Goal: Task Accomplishment & Management: Complete application form

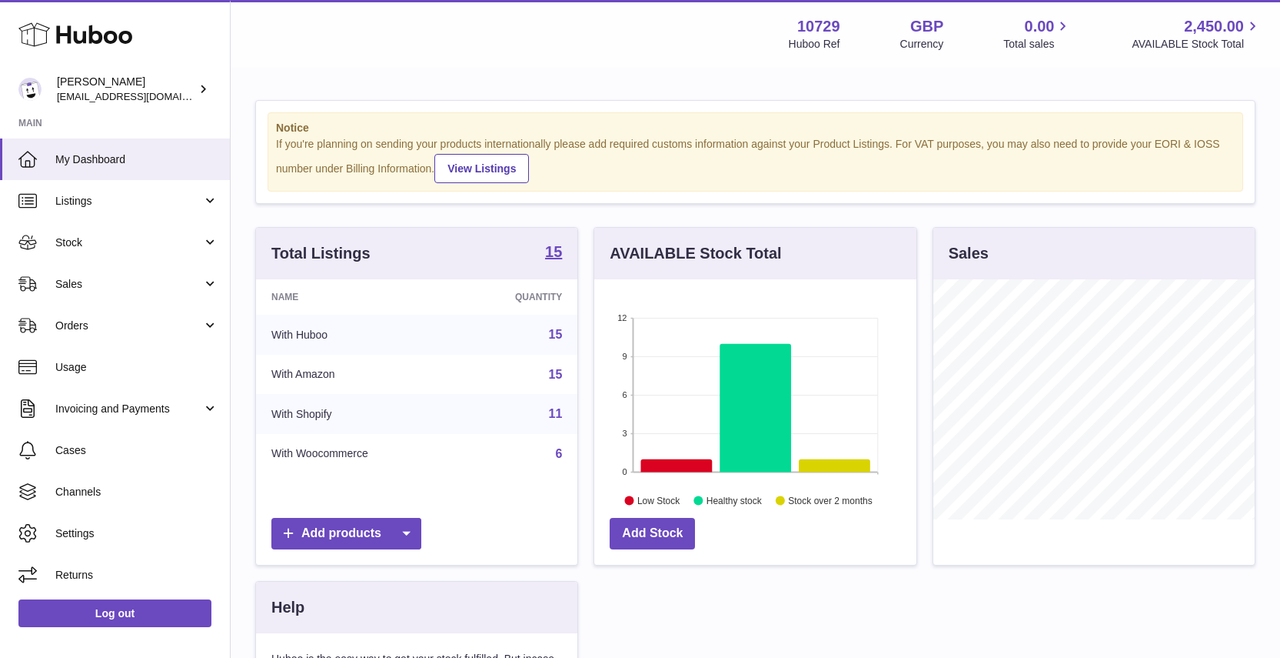
scroll to position [240, 321]
click at [123, 245] on span "Stock" at bounding box center [128, 242] width 147 height 15
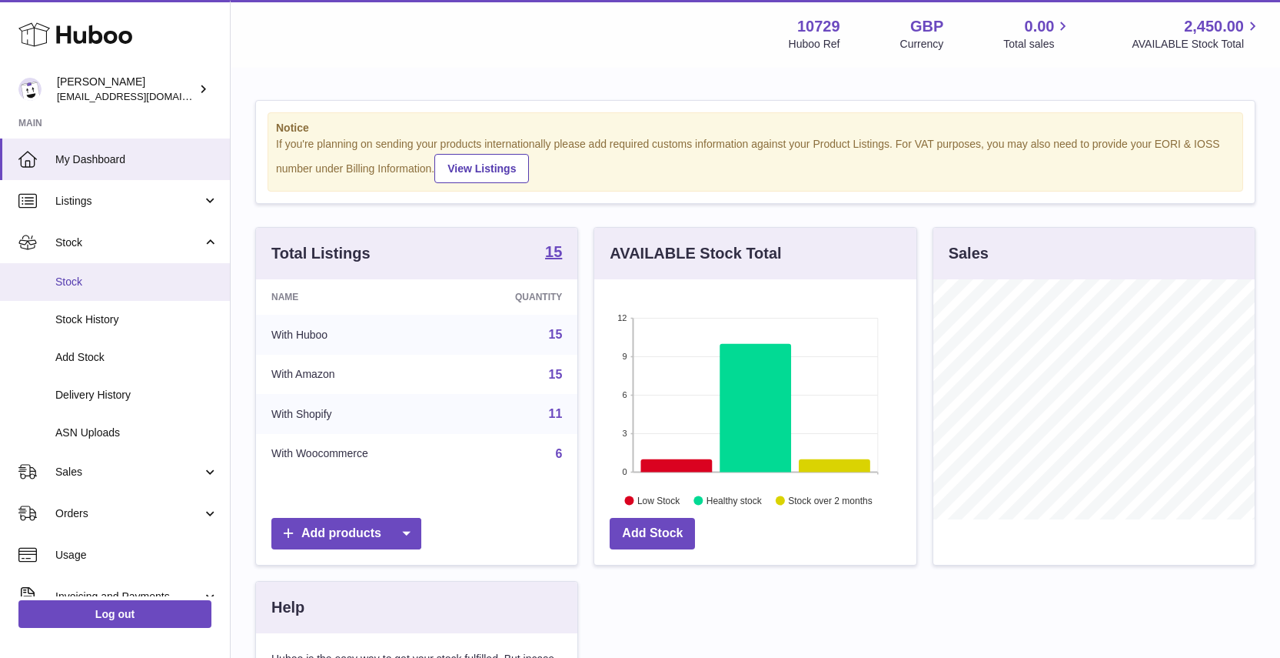
click at [122, 275] on span "Stock" at bounding box center [136, 282] width 163 height 15
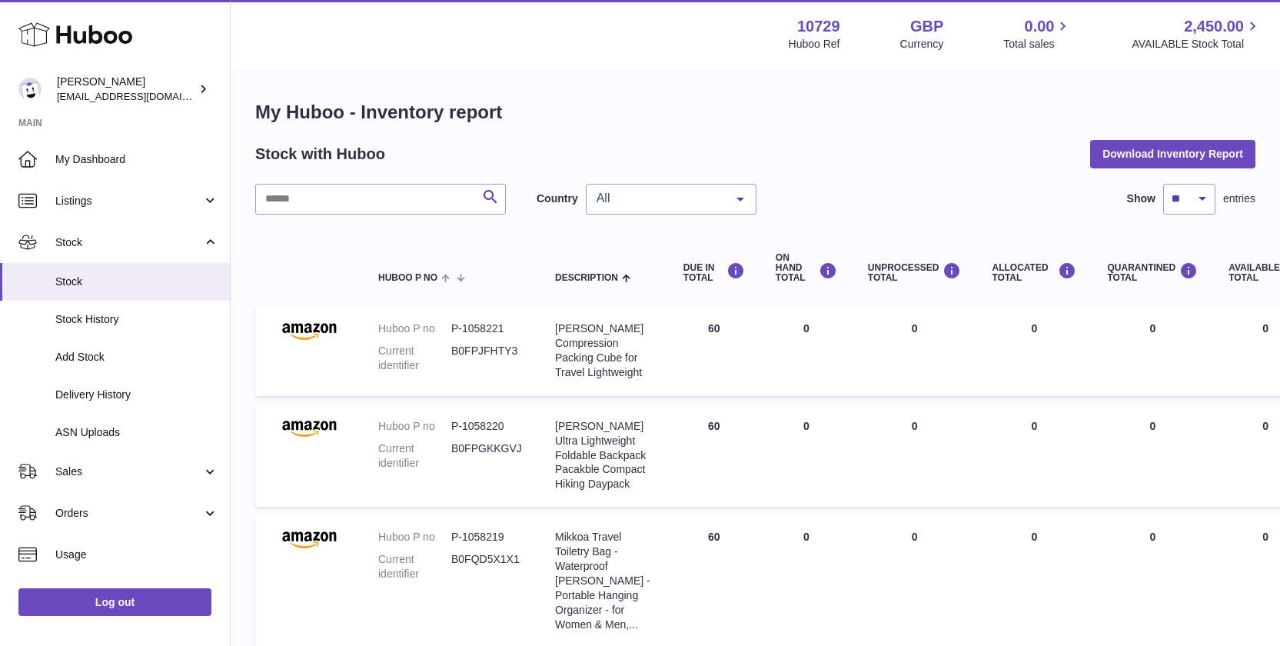
click at [709, 196] on span "All" at bounding box center [659, 198] width 132 height 15
click at [693, 247] on span "GB" at bounding box center [671, 260] width 169 height 31
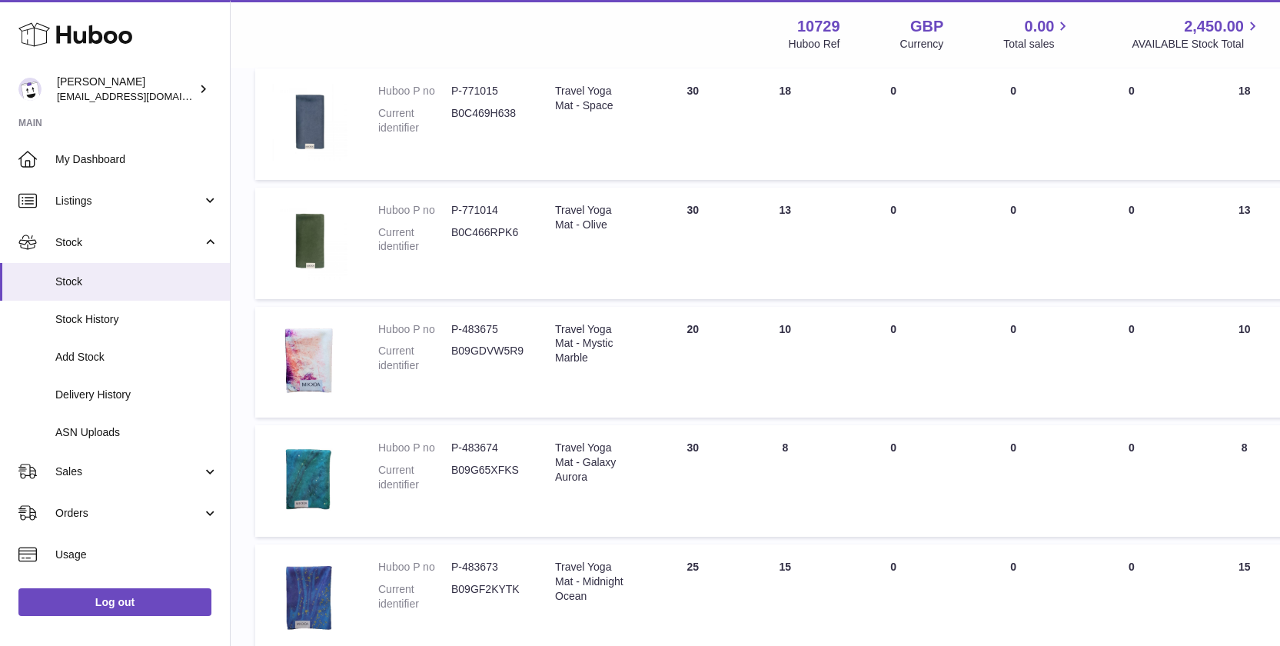
scroll to position [593, 0]
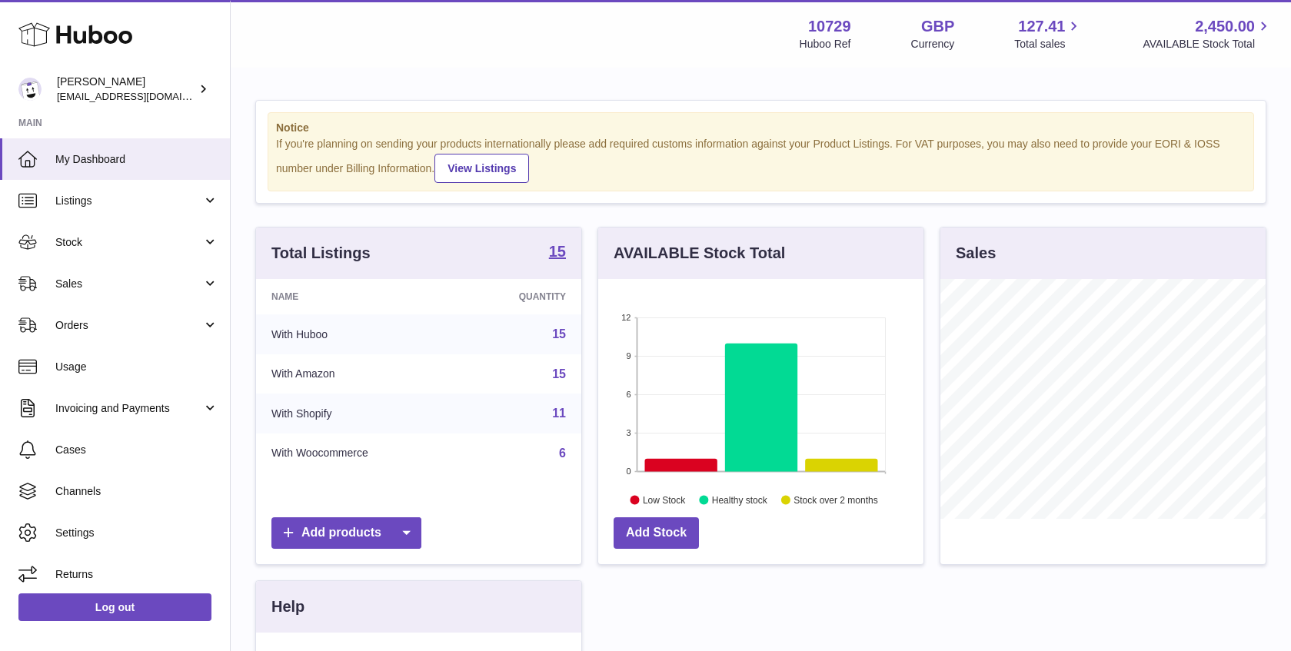
scroll to position [240, 325]
click at [188, 225] on link "Stock" at bounding box center [115, 242] width 230 height 42
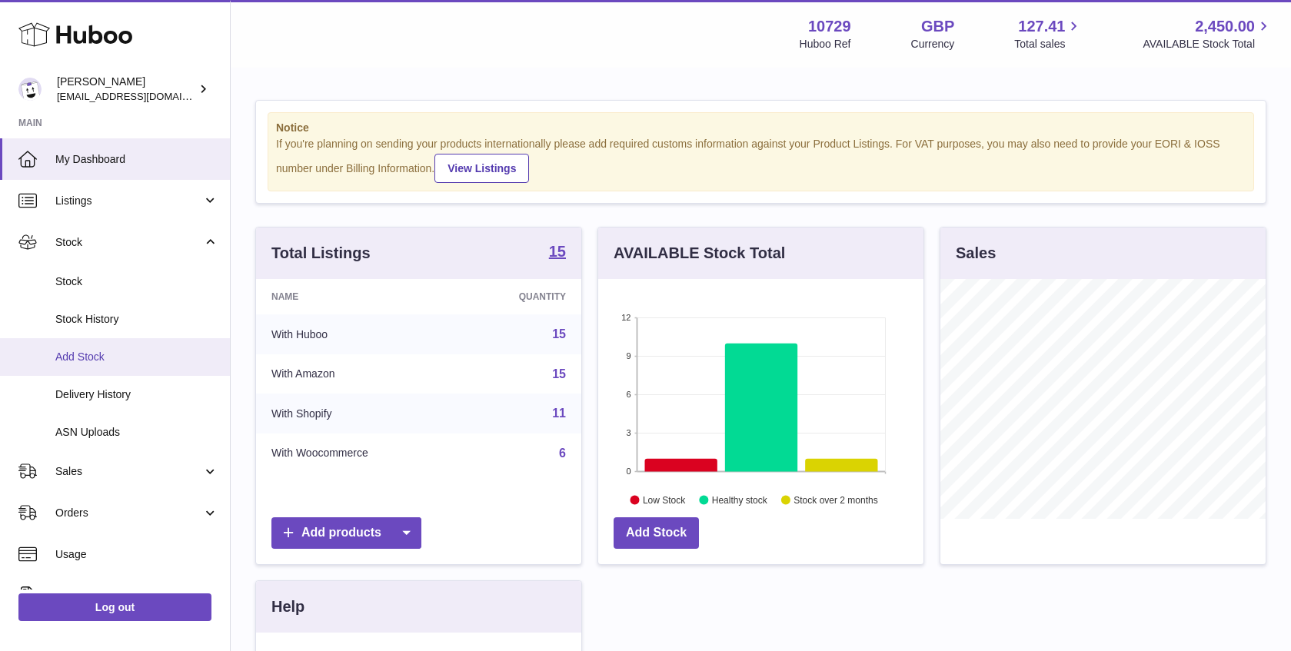
click at [150, 346] on link "Add Stock" at bounding box center [115, 357] width 230 height 38
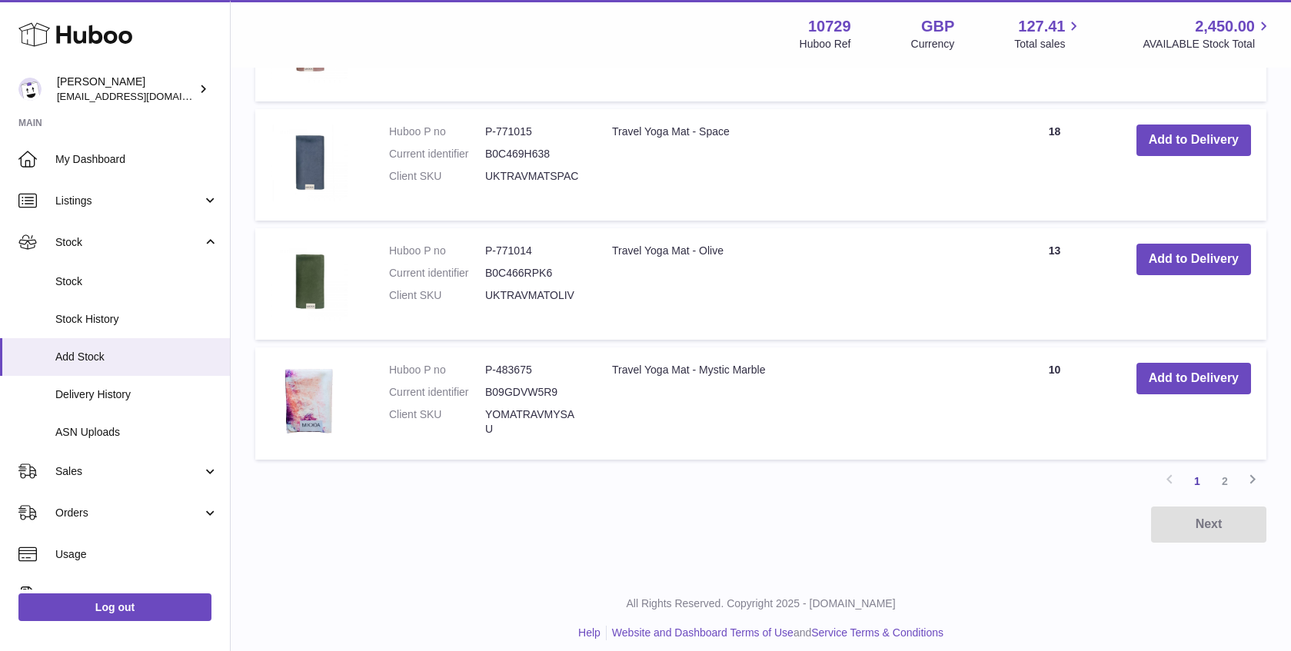
scroll to position [1174, 0]
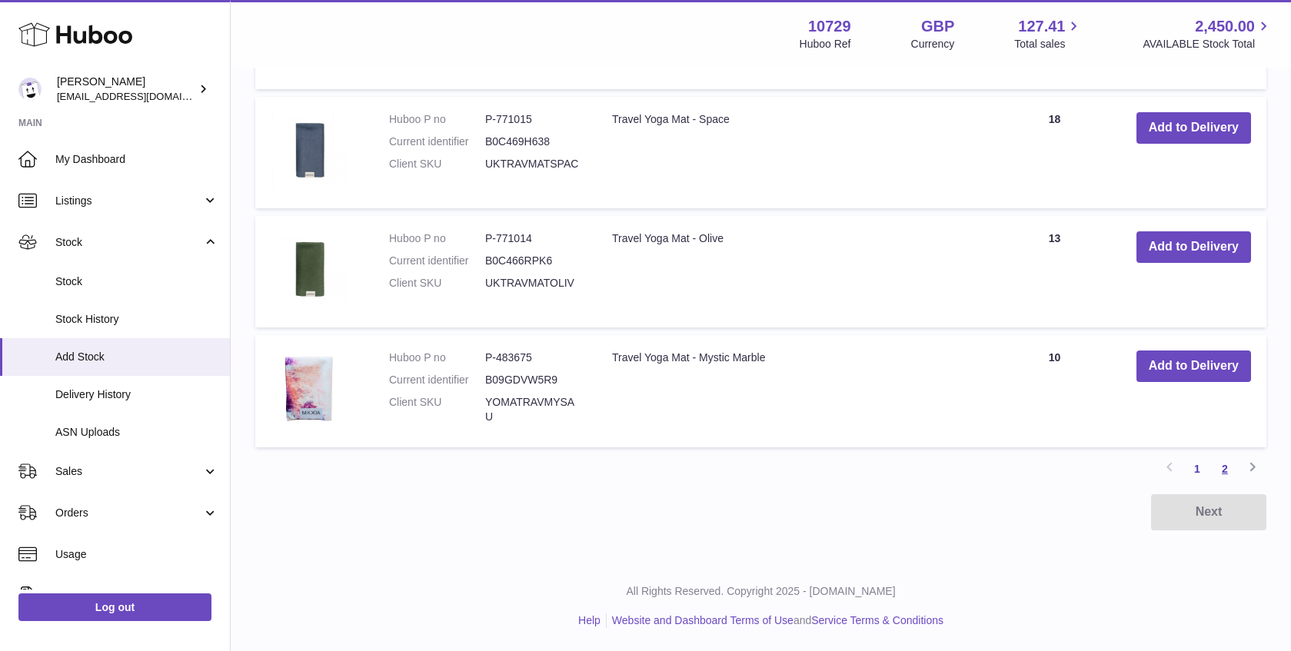
click at [1224, 466] on link "2" at bounding box center [1225, 469] width 28 height 28
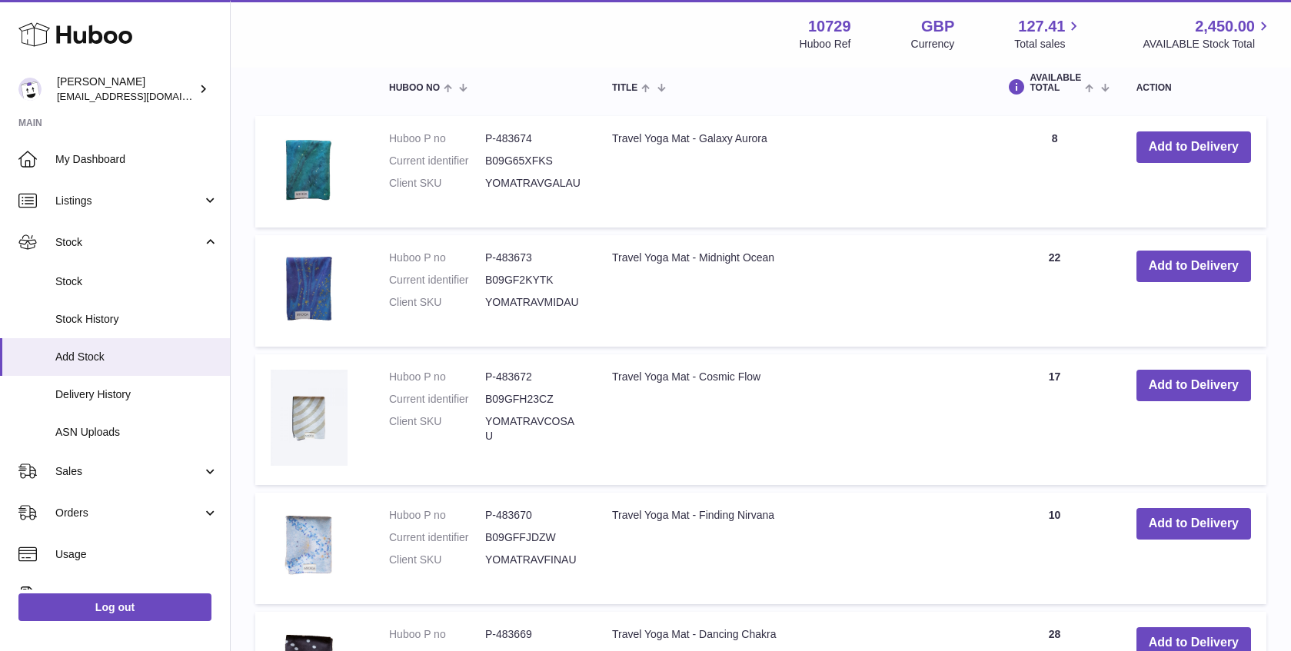
scroll to position [444, 0]
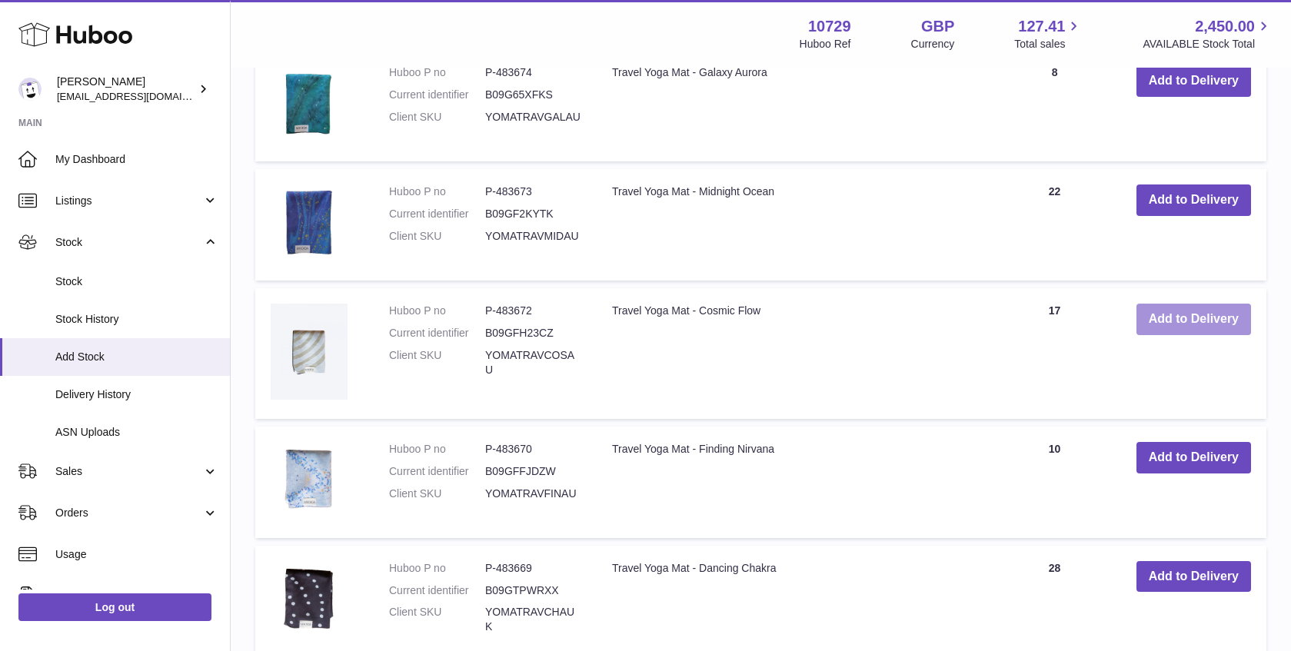
click at [1200, 315] on button "Add to Delivery" at bounding box center [1194, 320] width 115 height 32
click at [1174, 449] on button "Add to Delivery" at bounding box center [1194, 457] width 115 height 32
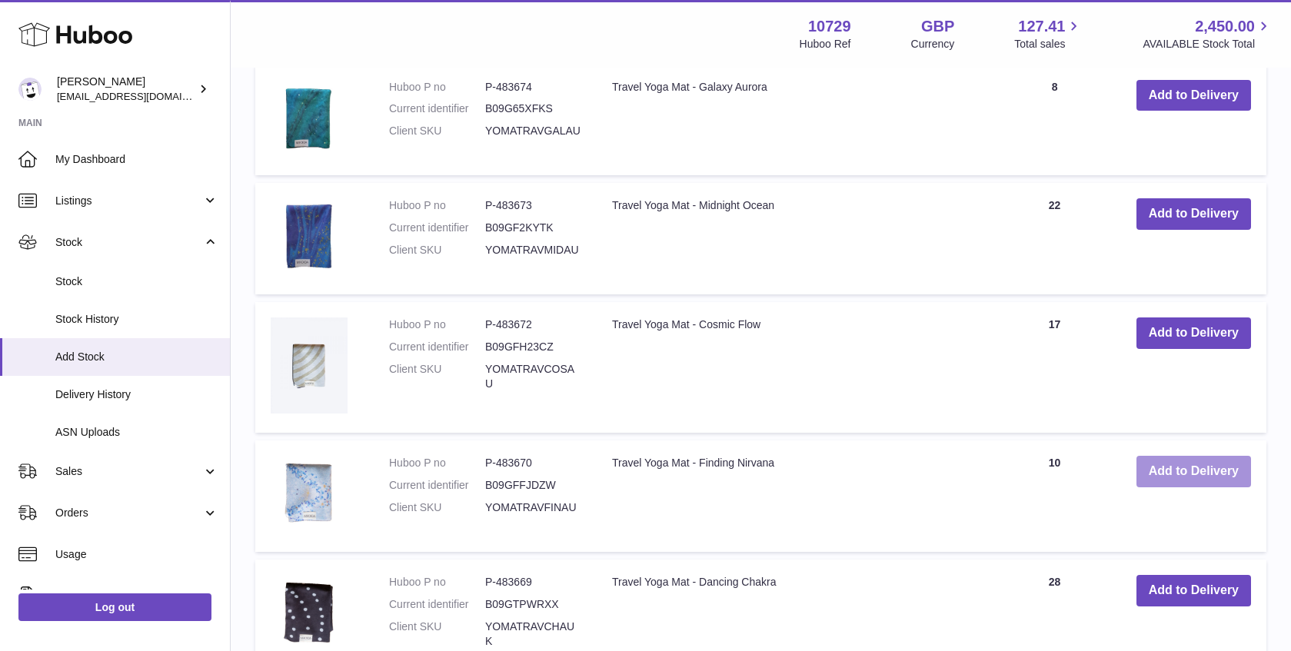
scroll to position [885, 0]
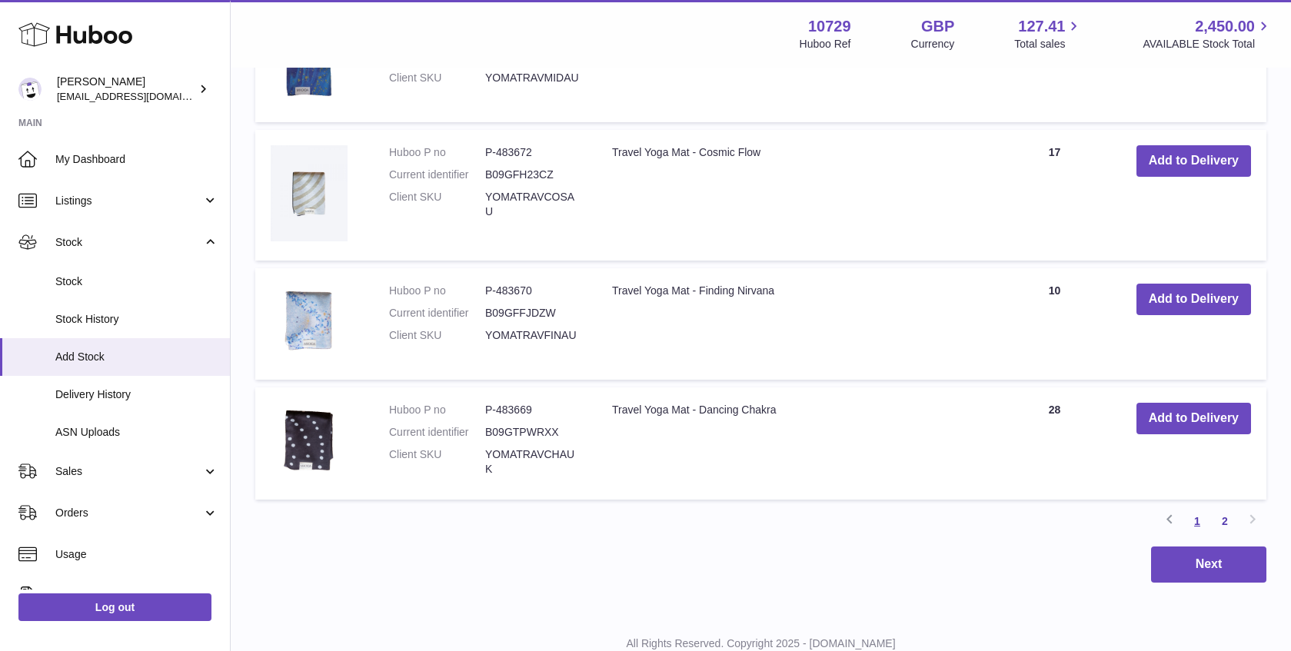
click at [1195, 528] on link "1" at bounding box center [1198, 522] width 28 height 28
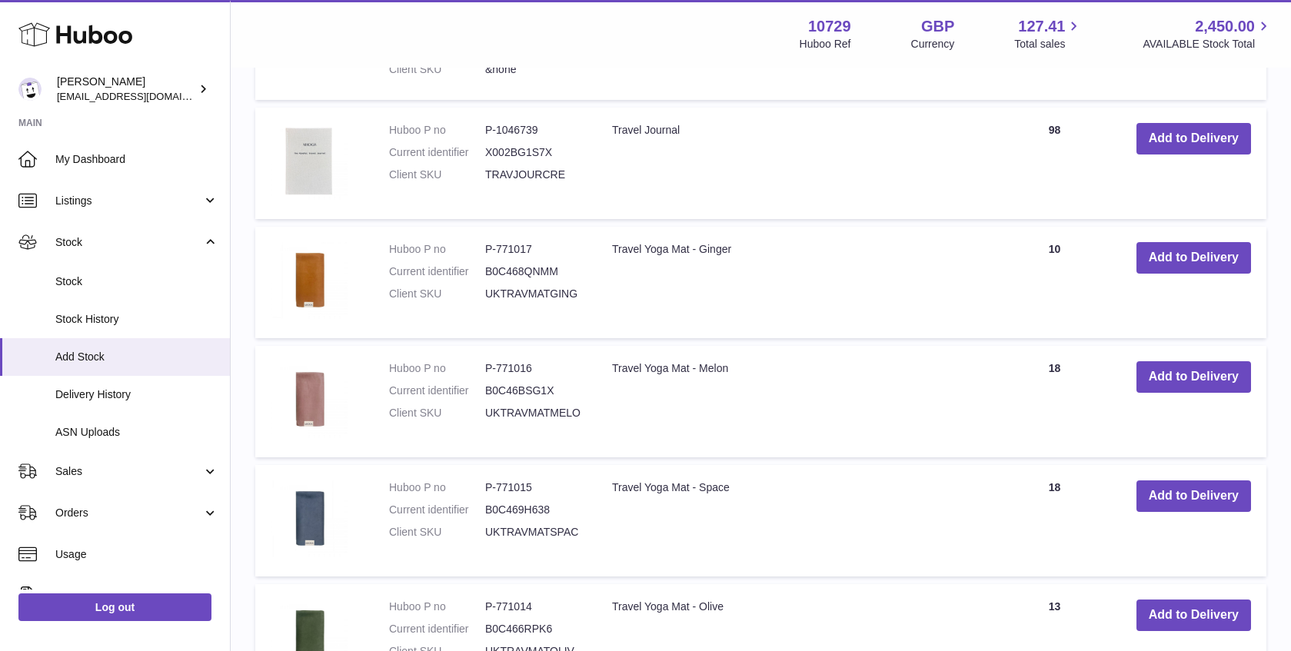
scroll to position [1100, 0]
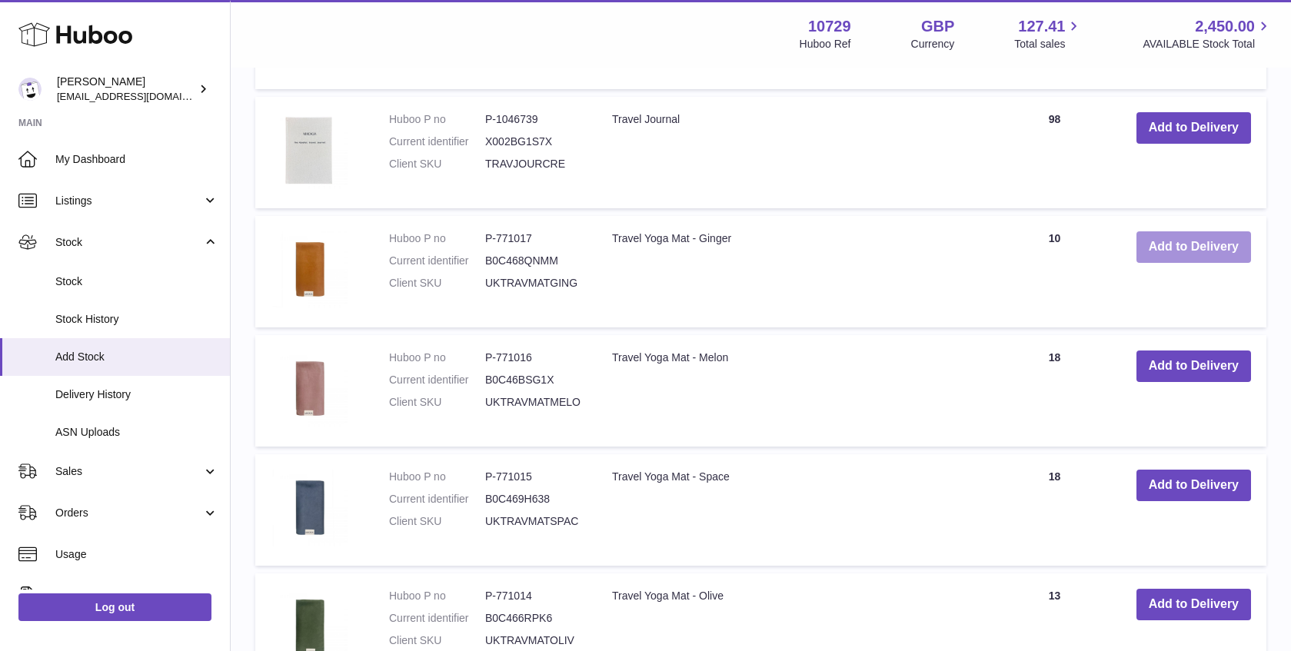
click at [1187, 248] on button "Add to Delivery" at bounding box center [1194, 247] width 115 height 32
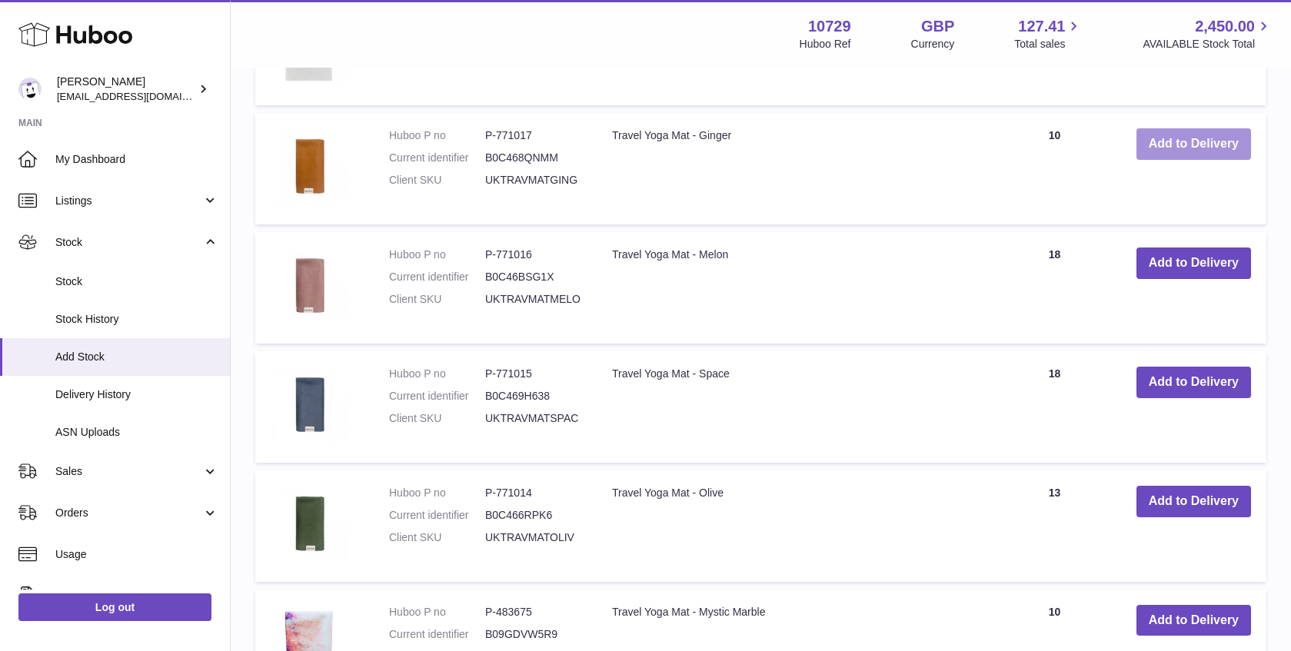
scroll to position [1327, 0]
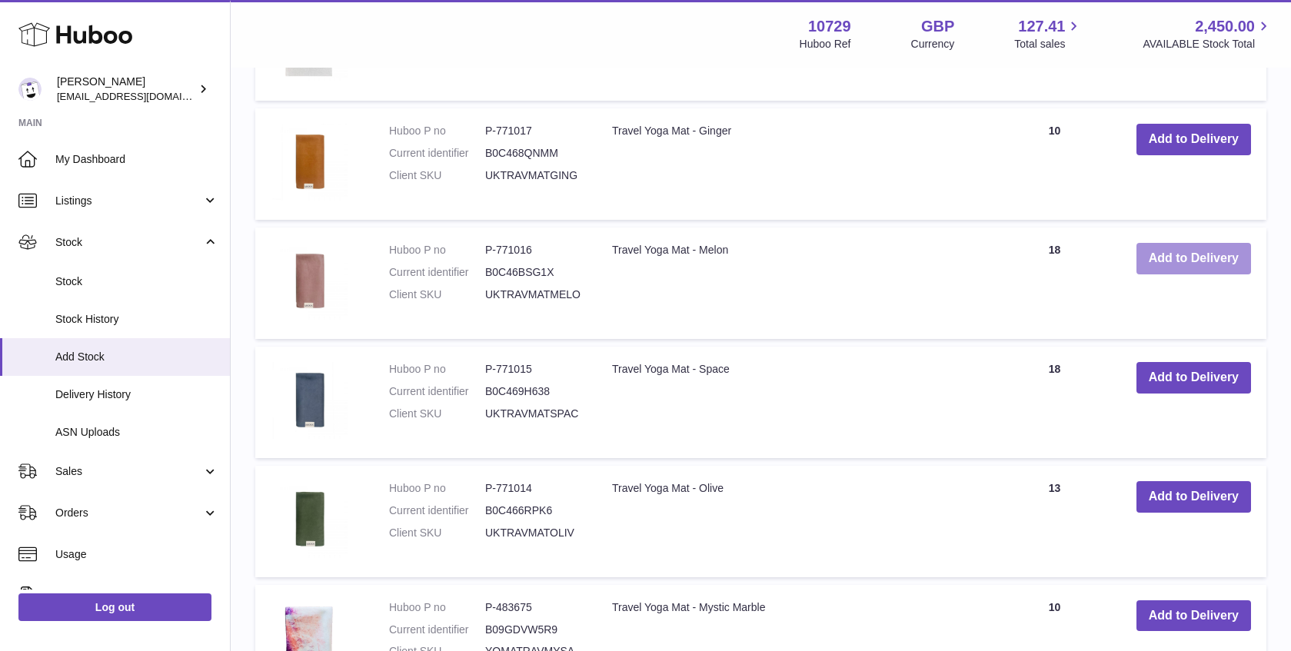
click at [1196, 264] on button "Add to Delivery" at bounding box center [1194, 259] width 115 height 32
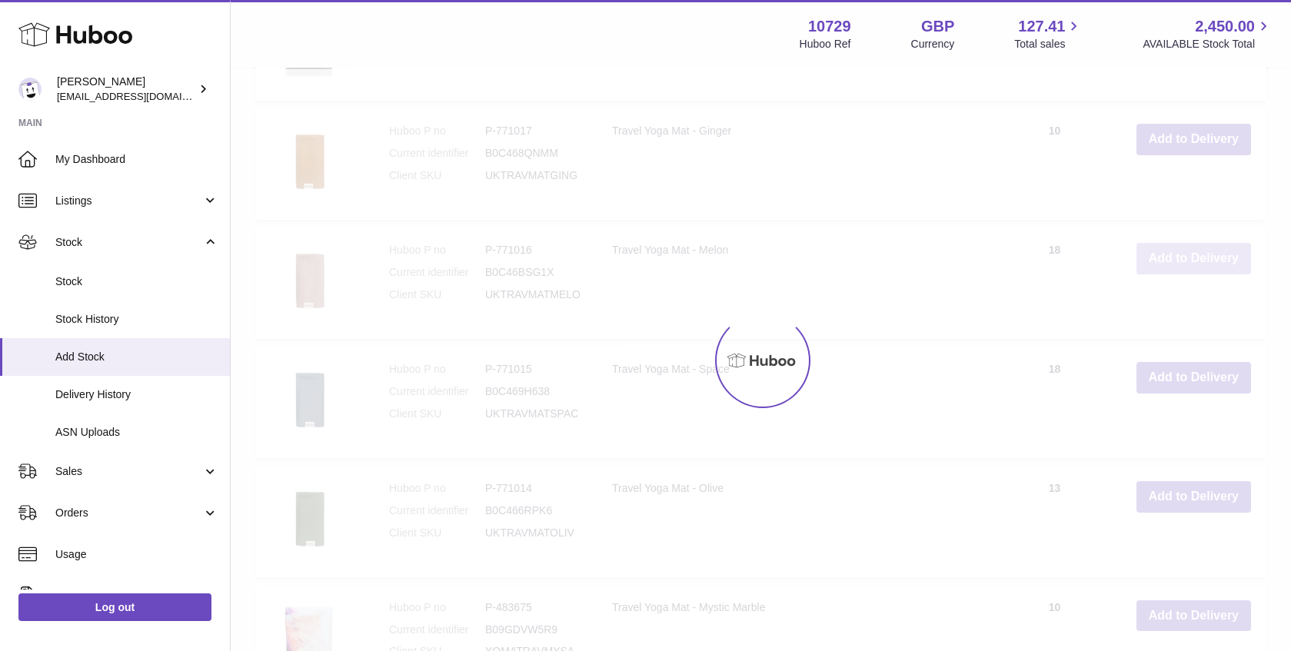
scroll to position [1446, 0]
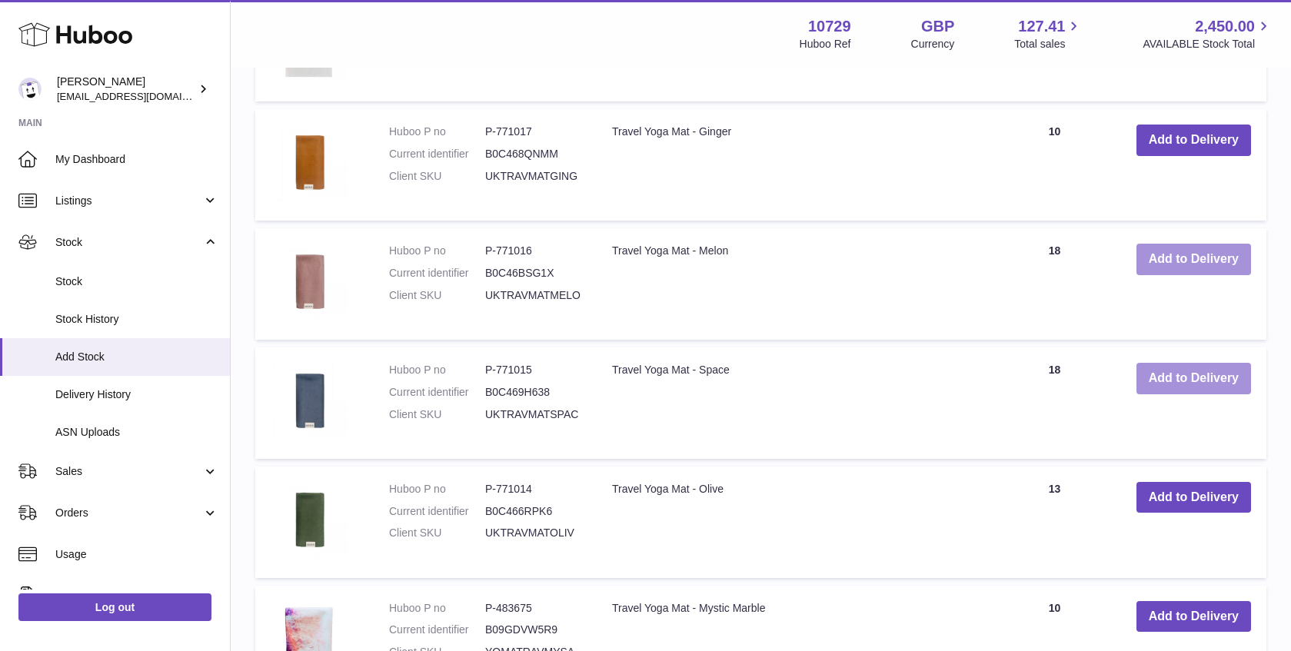
click at [1174, 382] on button "Add to Delivery" at bounding box center [1194, 379] width 115 height 32
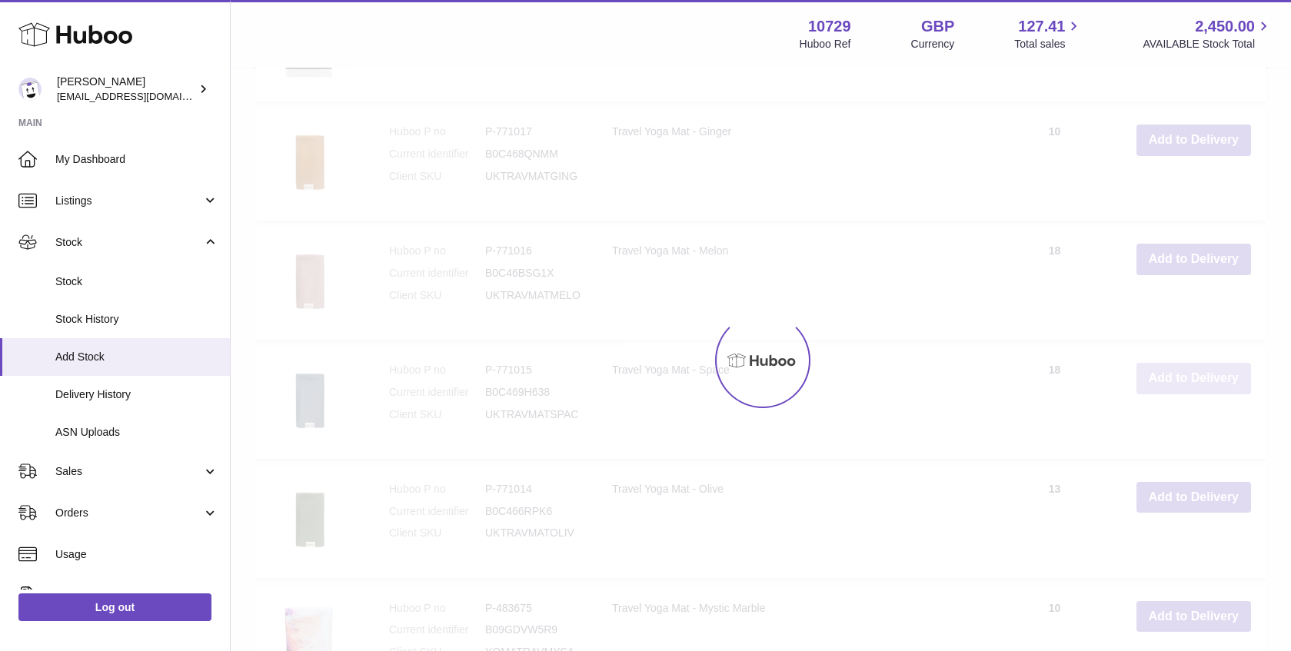
scroll to position [1565, 0]
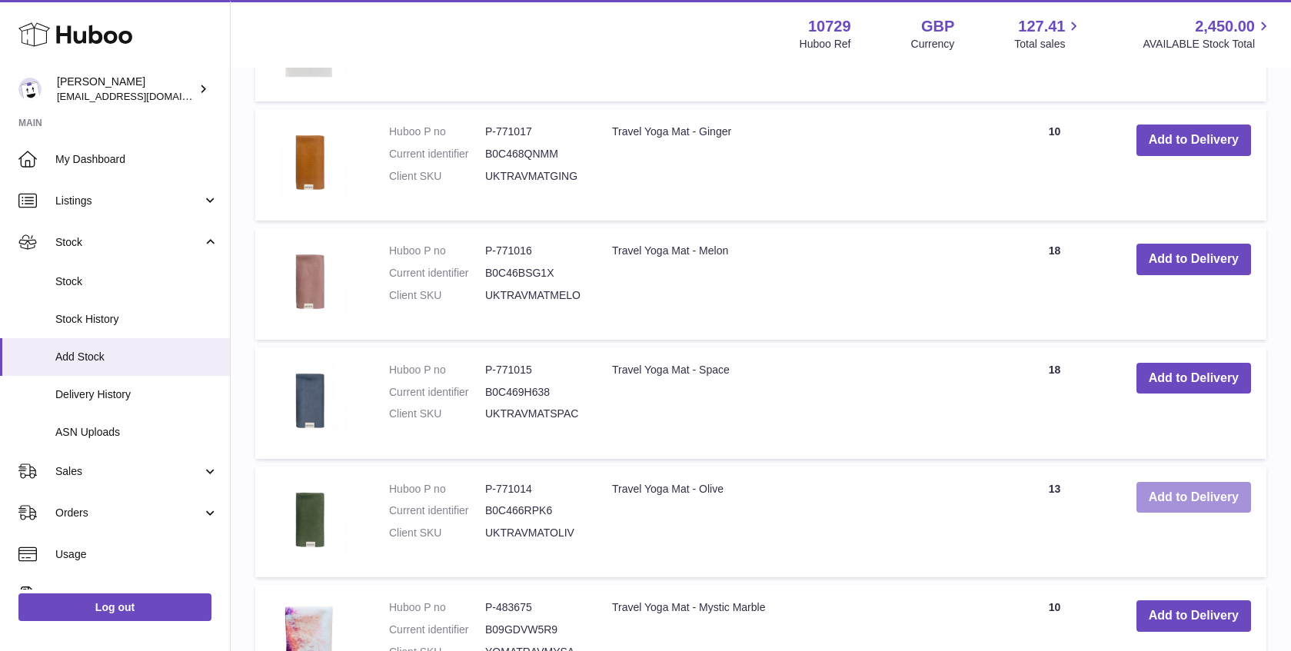
click at [1187, 494] on button "Add to Delivery" at bounding box center [1194, 498] width 115 height 32
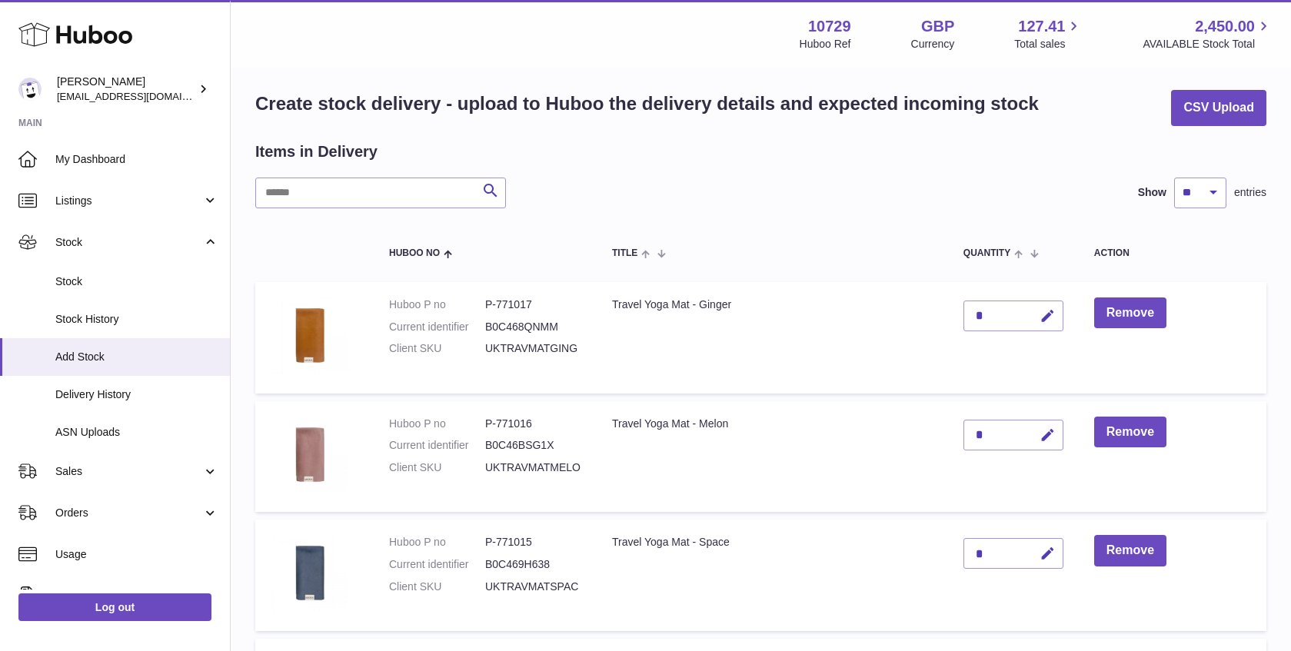
scroll to position [12, 0]
click at [1055, 312] on icon "button" at bounding box center [1048, 315] width 16 height 16
type input "**"
click at [1047, 321] on icon "submit" at bounding box center [1048, 315] width 14 height 14
click at [1037, 428] on button "button" at bounding box center [1045, 434] width 36 height 32
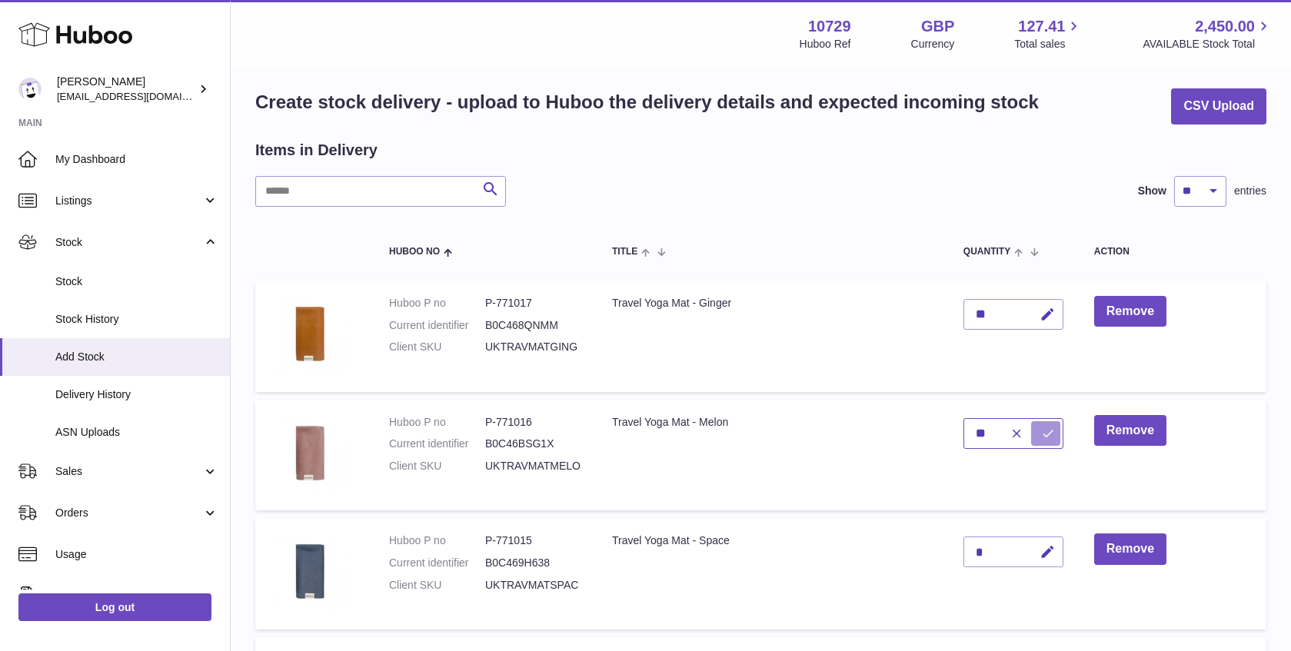
type input "**"
click at [1043, 428] on icon "submit" at bounding box center [1048, 434] width 14 height 14
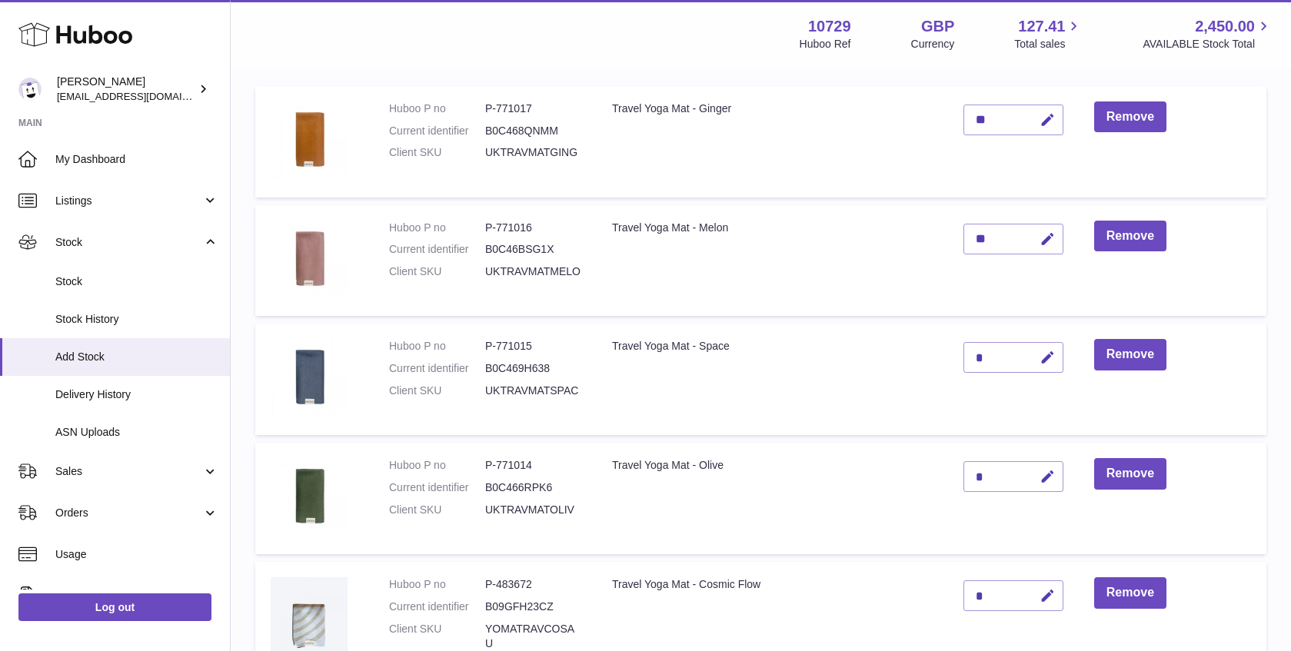
scroll to position [213, 0]
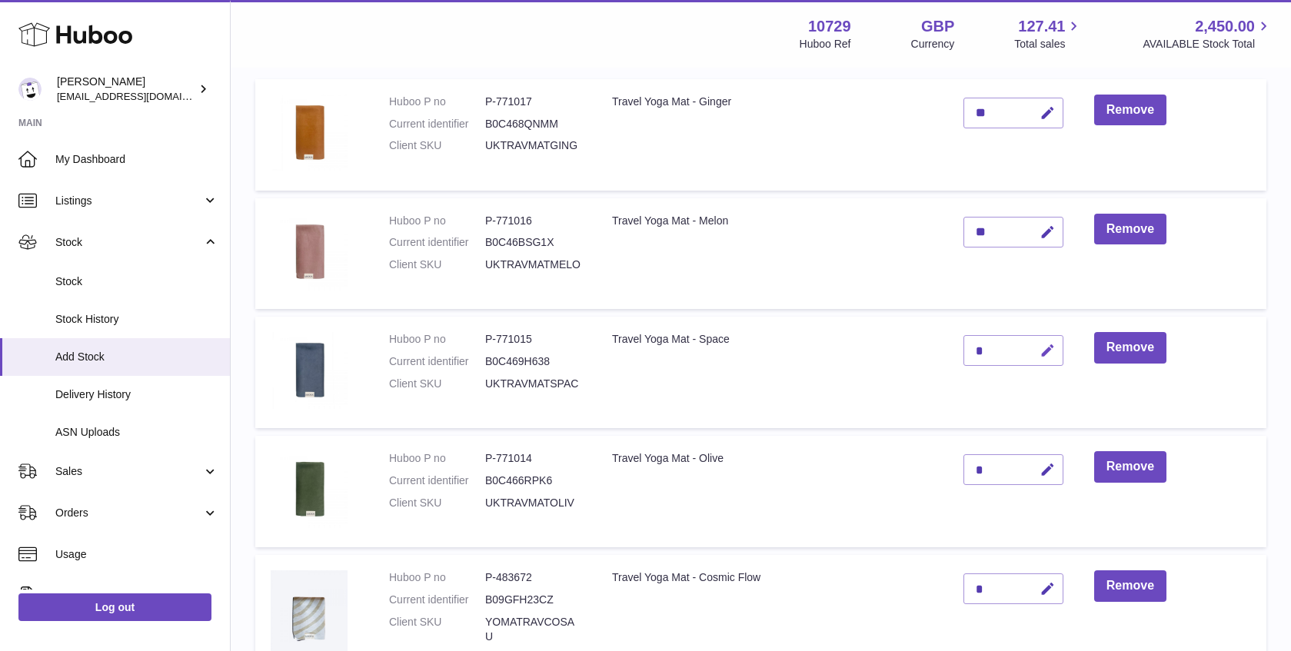
click at [1049, 351] on icon "button" at bounding box center [1048, 351] width 16 height 16
type input "**"
click at [1048, 351] on icon "submit" at bounding box center [1048, 351] width 14 height 14
click at [1027, 466] on div "*" at bounding box center [1014, 469] width 100 height 31
click at [1044, 471] on icon "button" at bounding box center [1048, 470] width 16 height 16
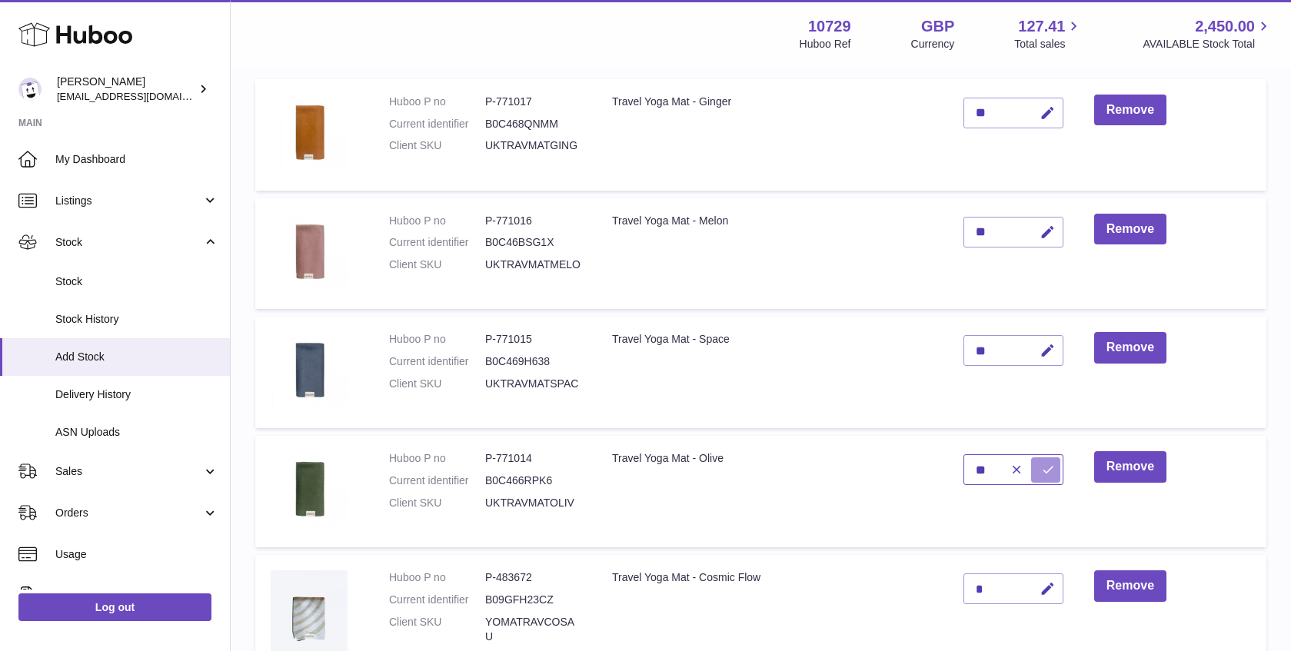
type input "**"
click at [1056, 468] on button "submit" at bounding box center [1045, 470] width 29 height 25
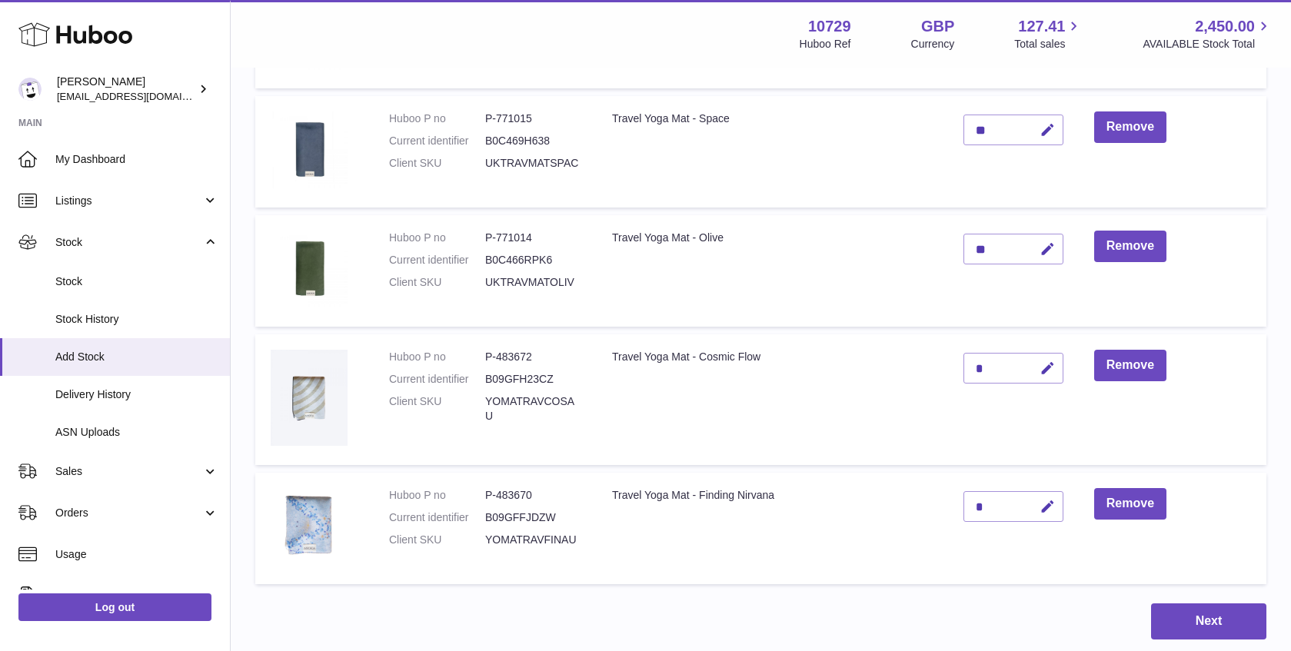
scroll to position [449, 0]
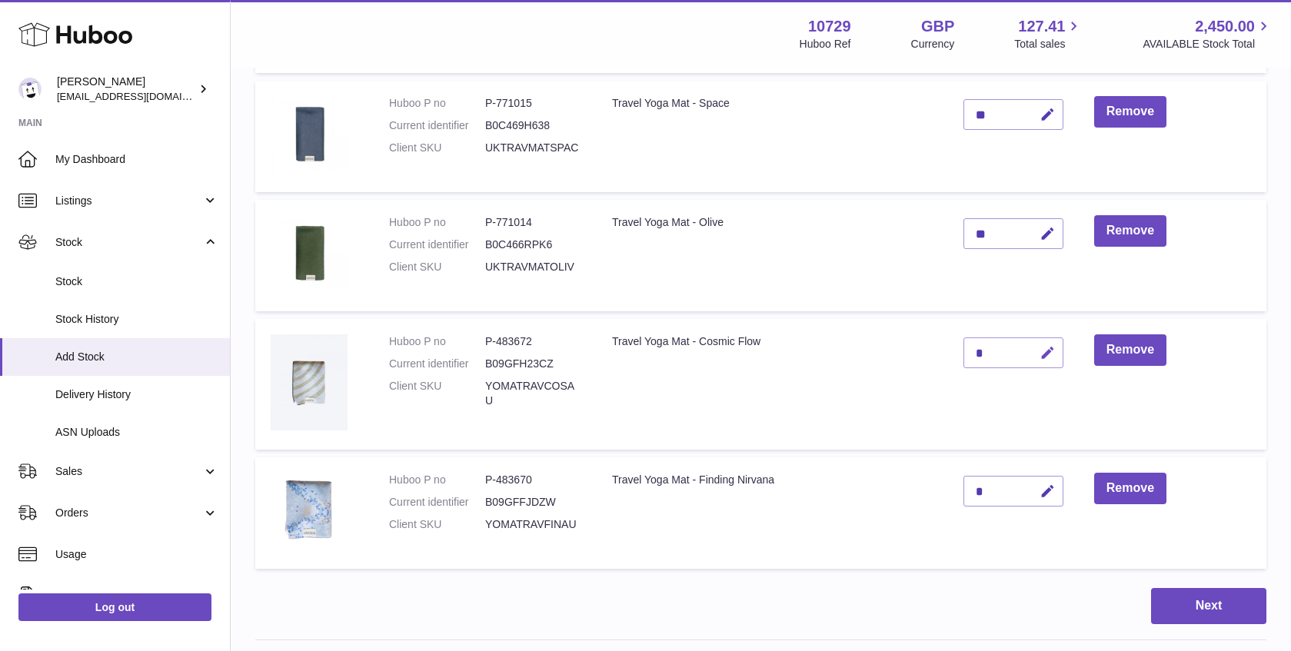
click at [1043, 349] on icon "button" at bounding box center [1048, 353] width 16 height 16
type input "**"
click at [1043, 348] on icon "submit" at bounding box center [1048, 353] width 14 height 14
click at [1044, 495] on icon "button" at bounding box center [1048, 492] width 16 height 16
type input "**"
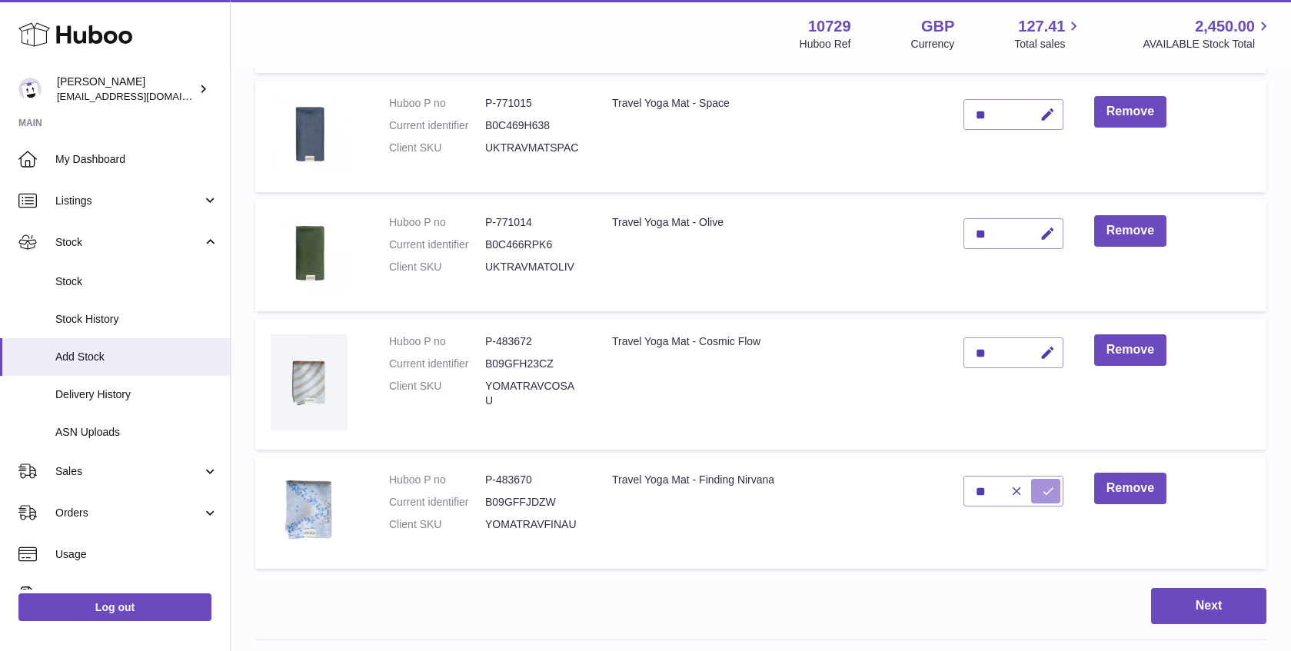
click at [1035, 491] on button "submit" at bounding box center [1045, 491] width 29 height 25
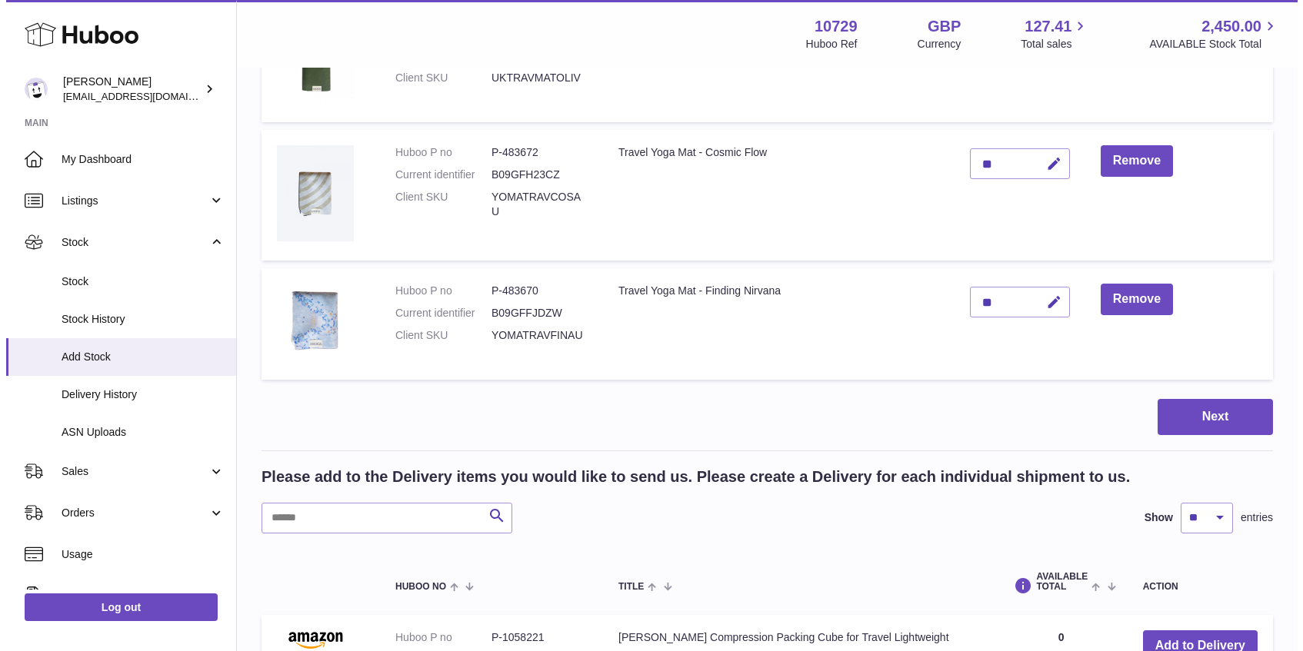
scroll to position [675, 0]
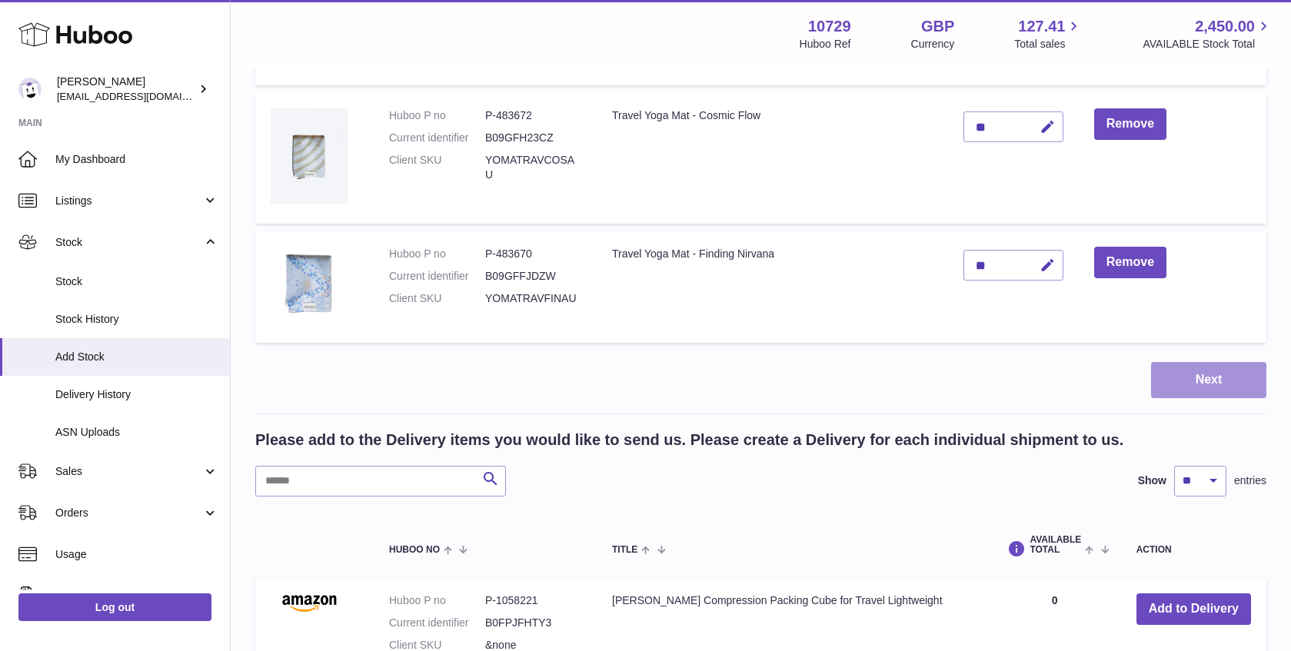
click at [1212, 378] on button "Next" at bounding box center [1208, 380] width 115 height 36
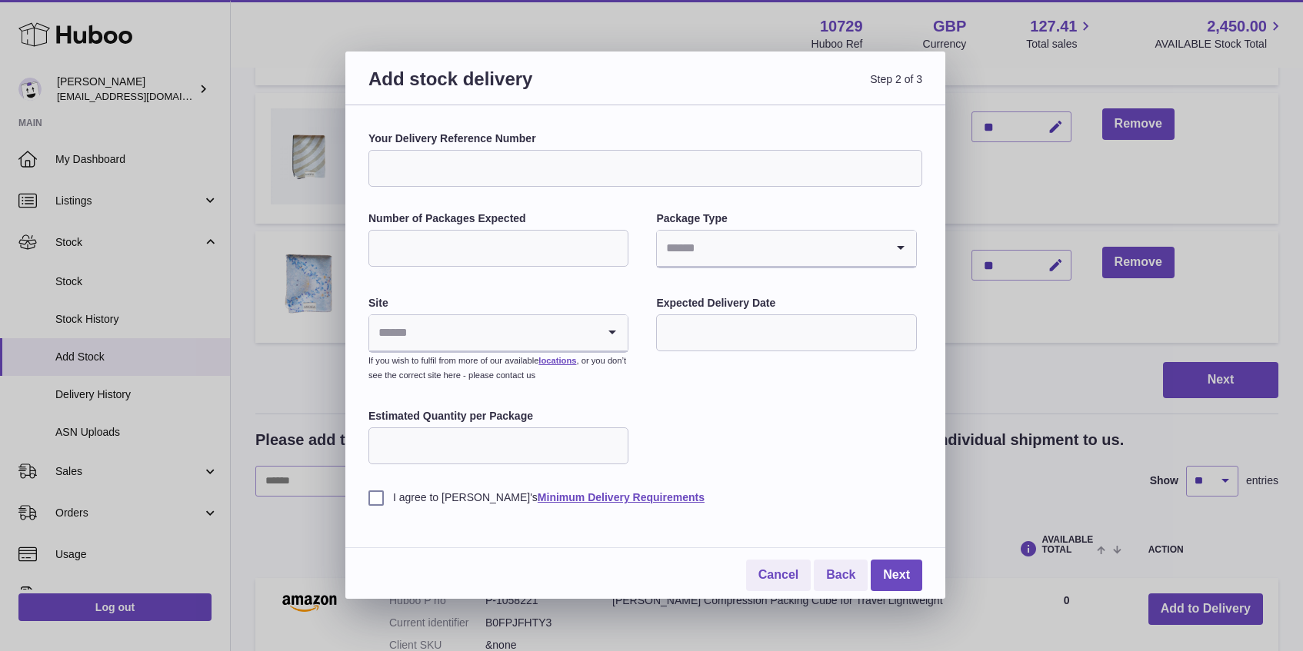
click at [542, 169] on input "Your Delivery Reference Number" at bounding box center [645, 168] width 554 height 37
type input "******"
click at [443, 248] on input "Number of Packages Expected" at bounding box center [498, 248] width 260 height 37
type input "*"
click at [844, 239] on input "Search for option" at bounding box center [771, 248] width 228 height 35
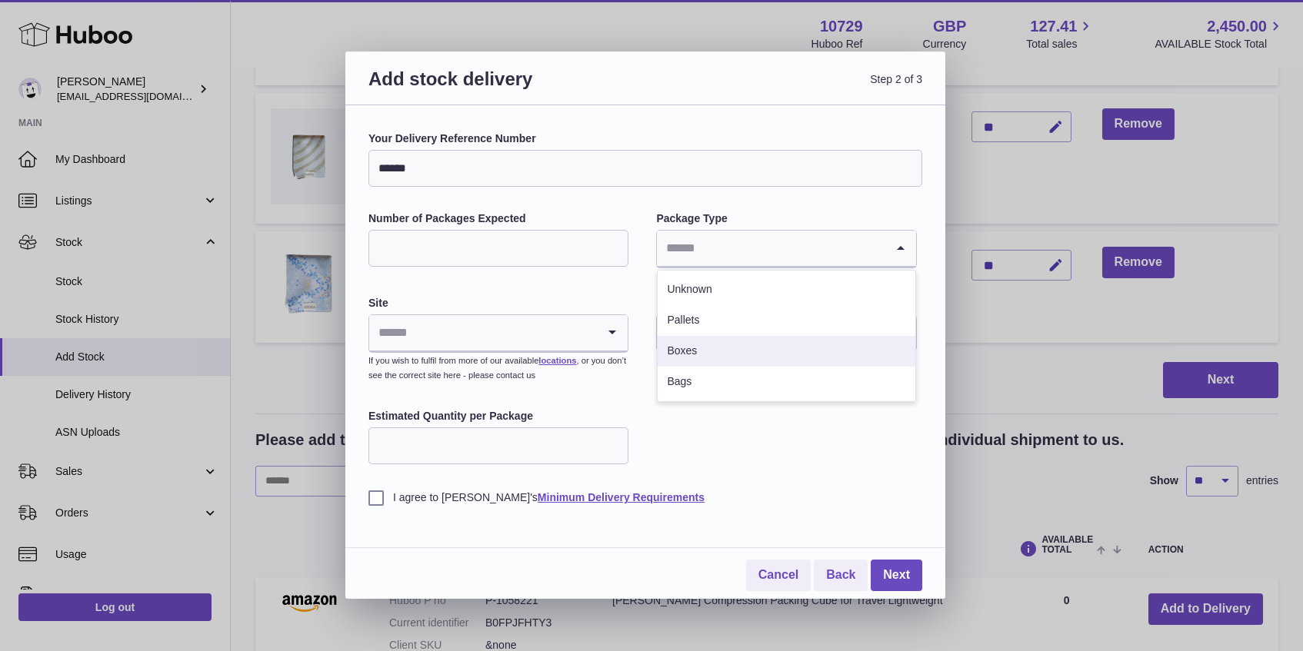
click at [807, 341] on li "Boxes" at bounding box center [786, 351] width 257 height 31
click at [584, 324] on input "Search for option" at bounding box center [483, 332] width 228 height 35
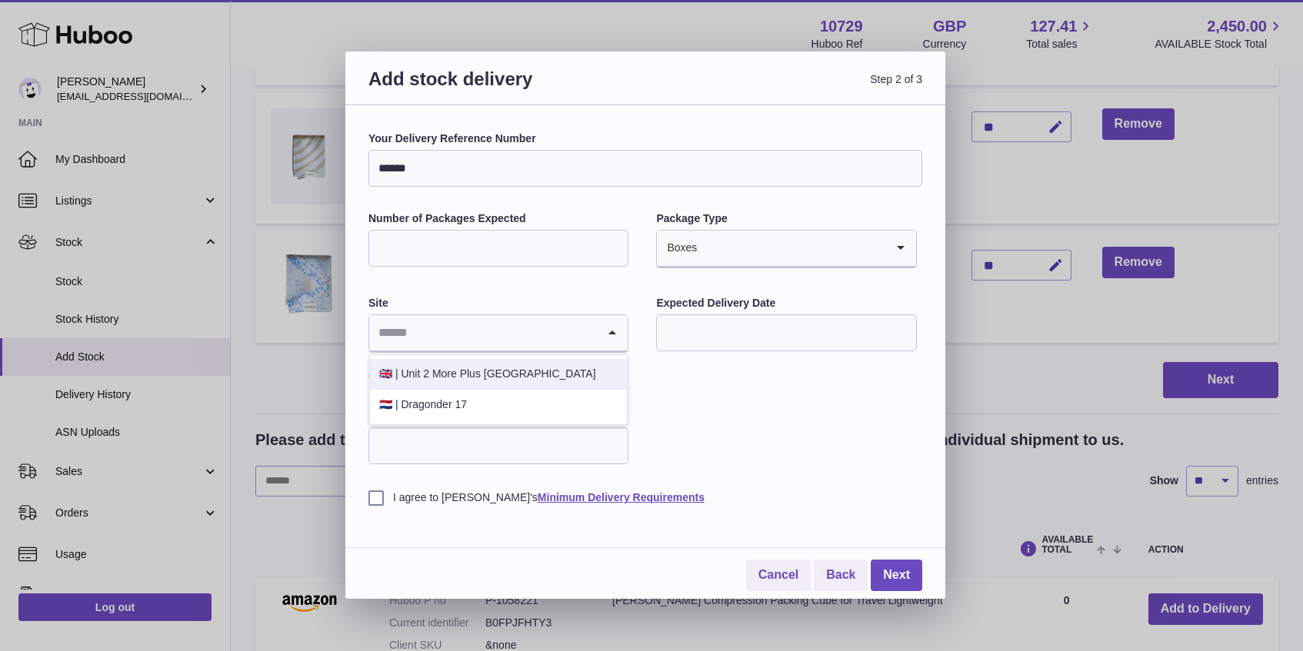
click at [562, 376] on li "🇬🇧 | Unit 2 More Plus [GEOGRAPHIC_DATA]" at bounding box center [498, 374] width 257 height 31
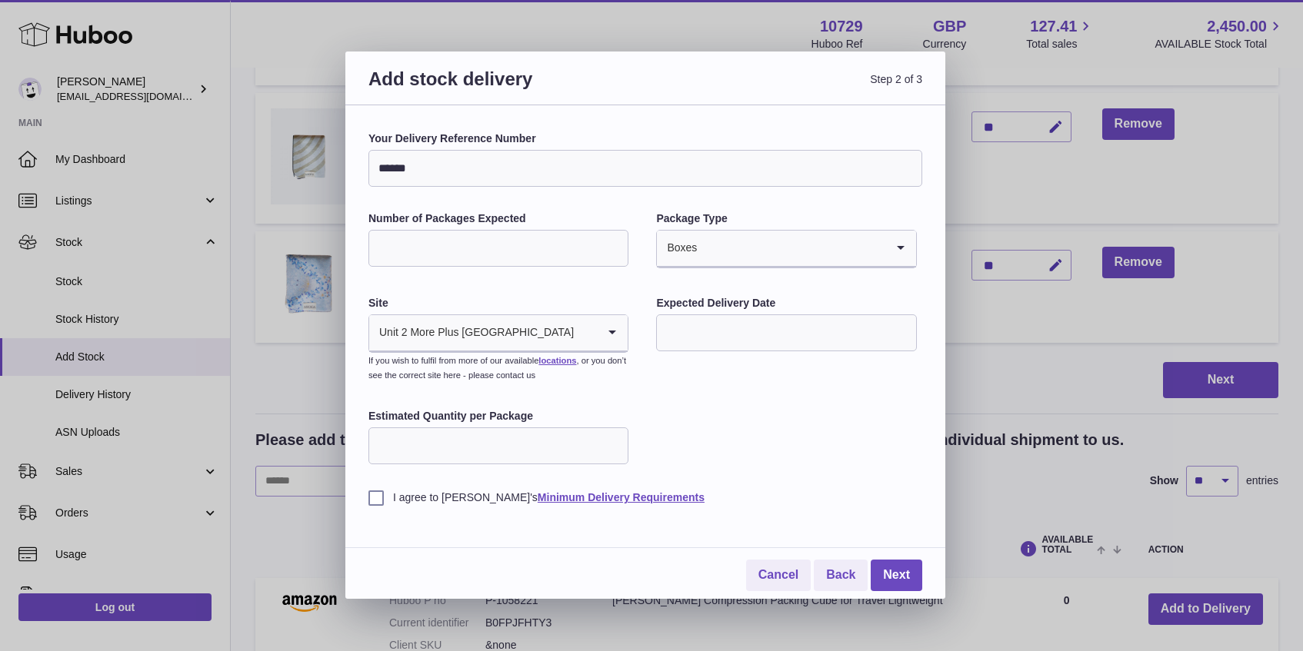
click at [718, 335] on input "text" at bounding box center [786, 333] width 260 height 37
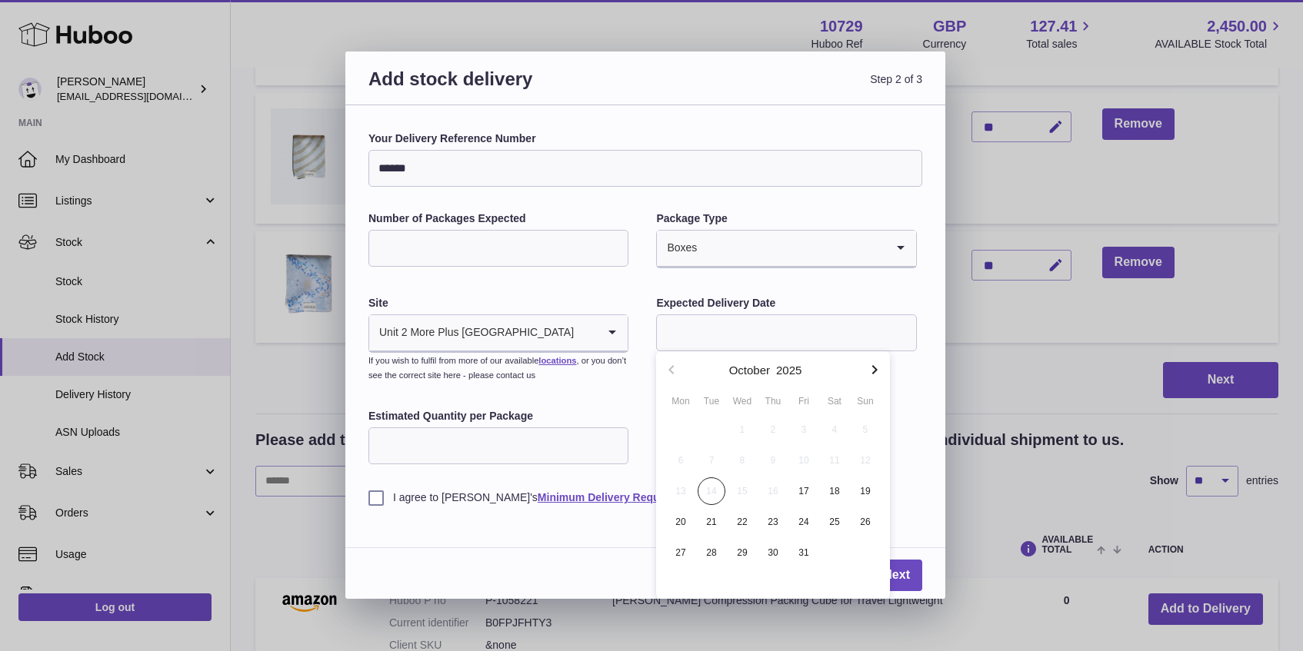
click at [874, 370] on icon "button" at bounding box center [874, 370] width 18 height 18
click at [683, 426] on span "1" at bounding box center [681, 430] width 28 height 28
type input "**********"
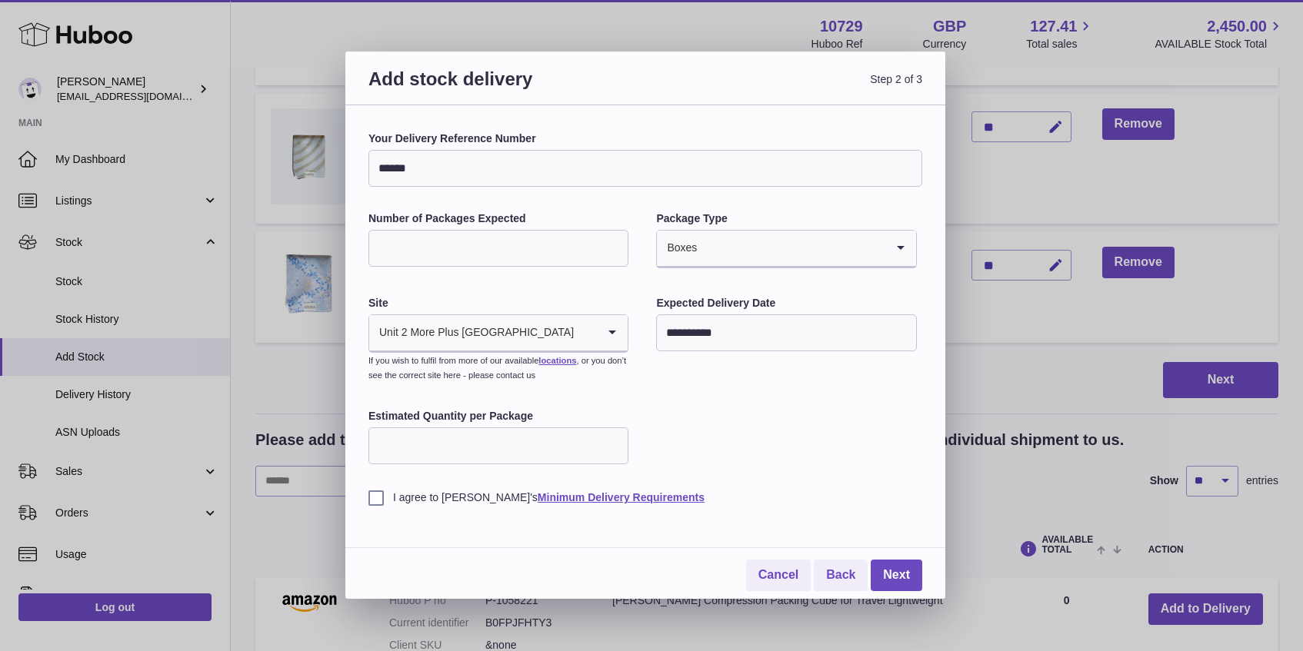
click at [579, 451] on input "Estimated Quantity per Package" at bounding box center [498, 446] width 260 height 37
type input "**"
click at [370, 501] on label "I agree to [PERSON_NAME]'s Minimum Delivery Requirements" at bounding box center [645, 498] width 554 height 15
click at [902, 574] on link "Next" at bounding box center [897, 576] width 52 height 32
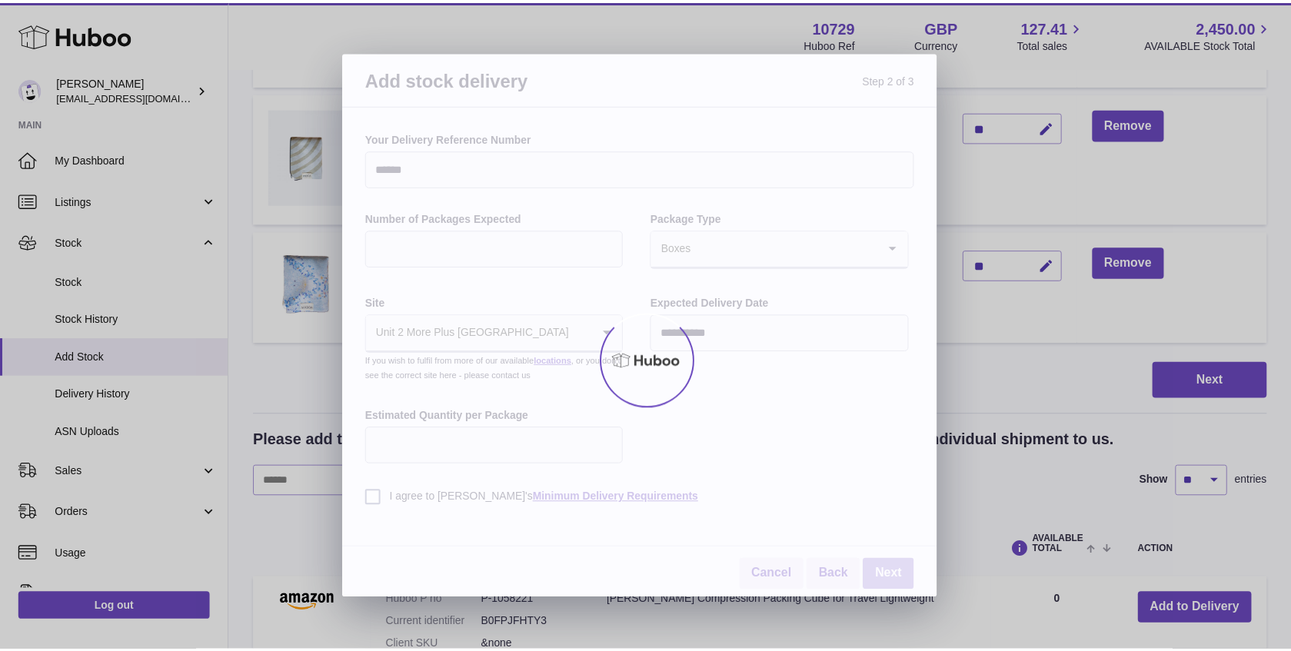
scroll to position [624, 0]
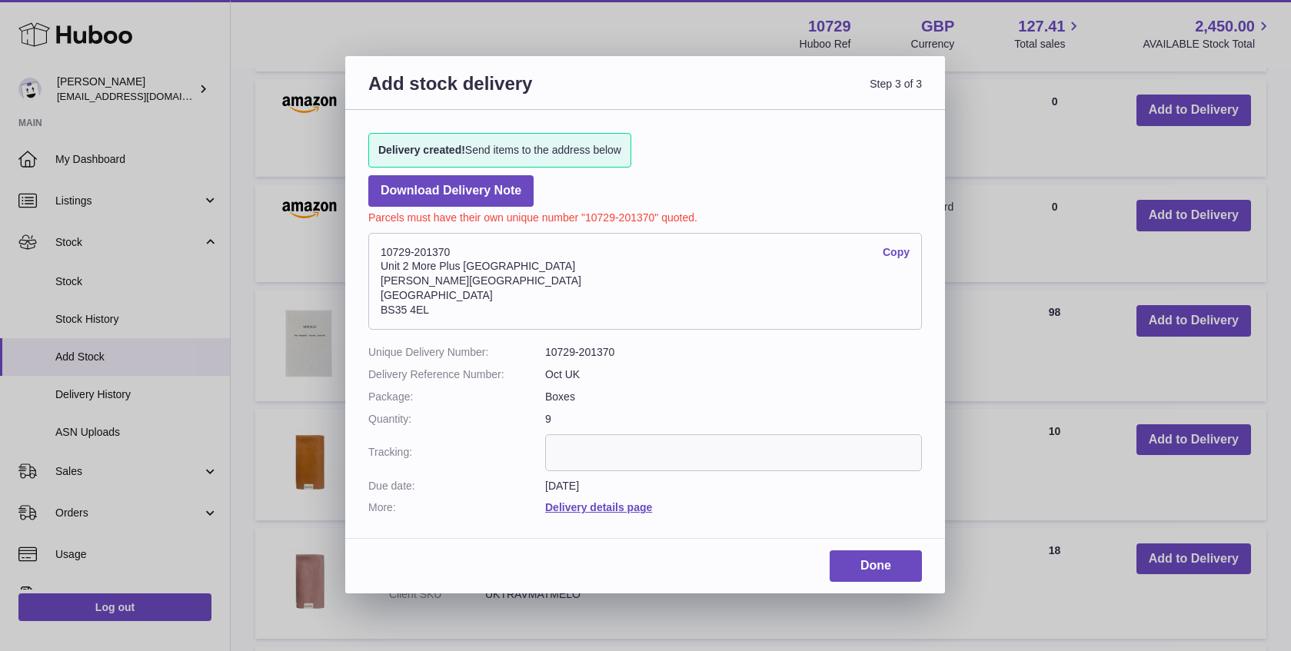
click at [905, 249] on link "Copy" at bounding box center [896, 252] width 27 height 15
click at [860, 568] on link "Done" at bounding box center [876, 567] width 92 height 32
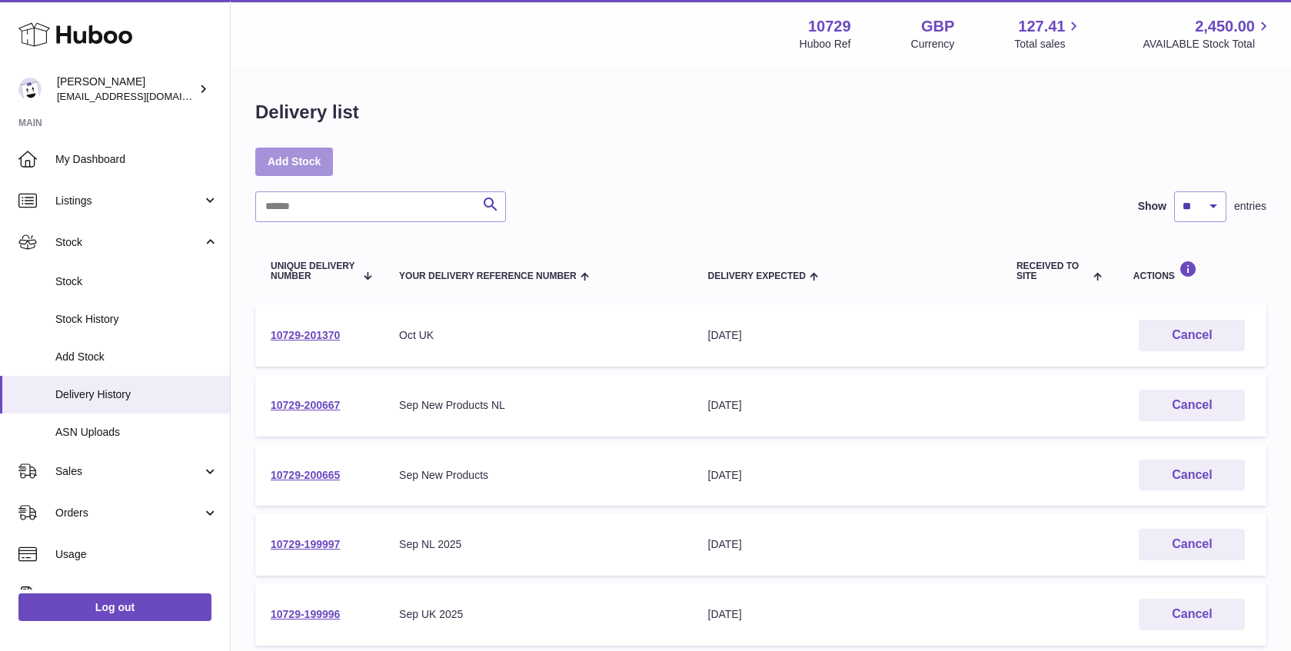
click at [288, 158] on link "Add Stock" at bounding box center [294, 162] width 78 height 28
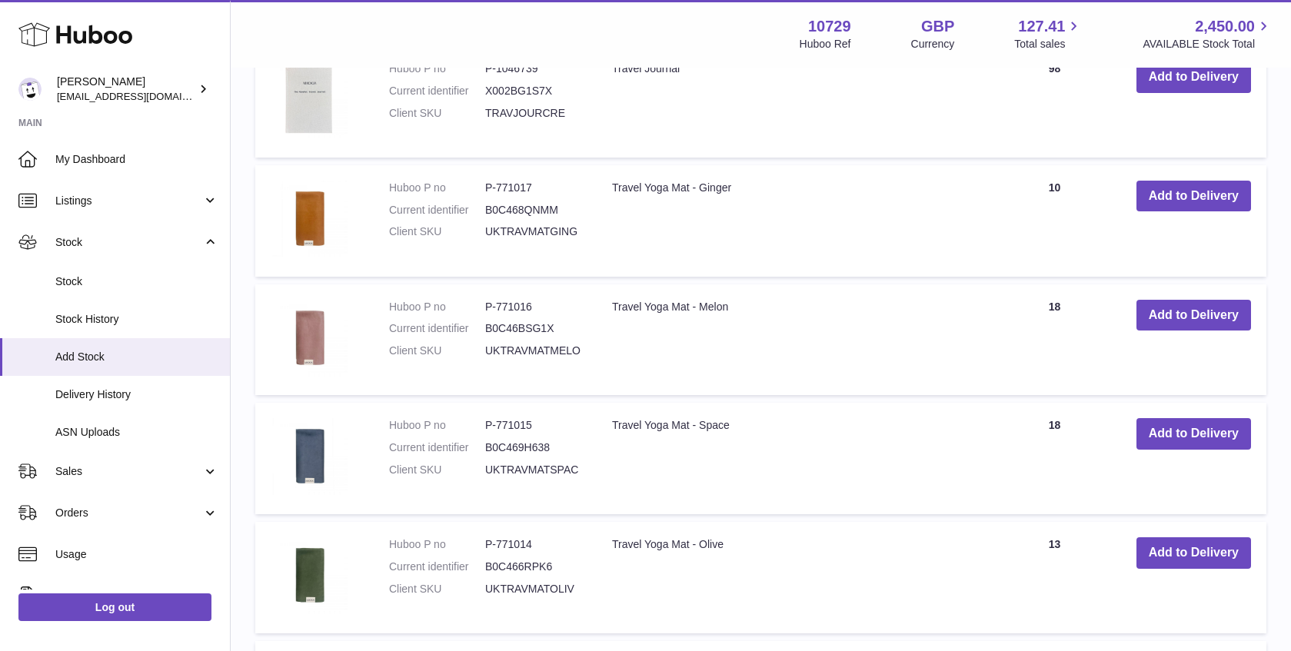
scroll to position [930, 0]
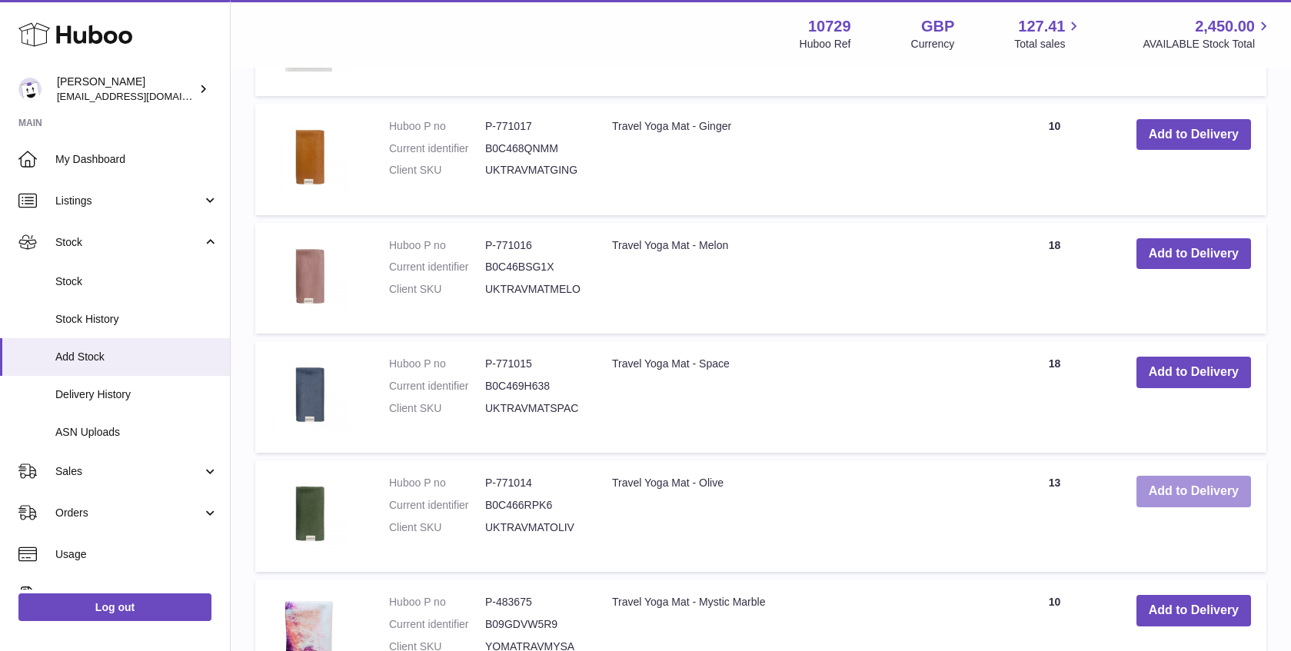
click at [1200, 487] on button "Add to Delivery" at bounding box center [1194, 492] width 115 height 32
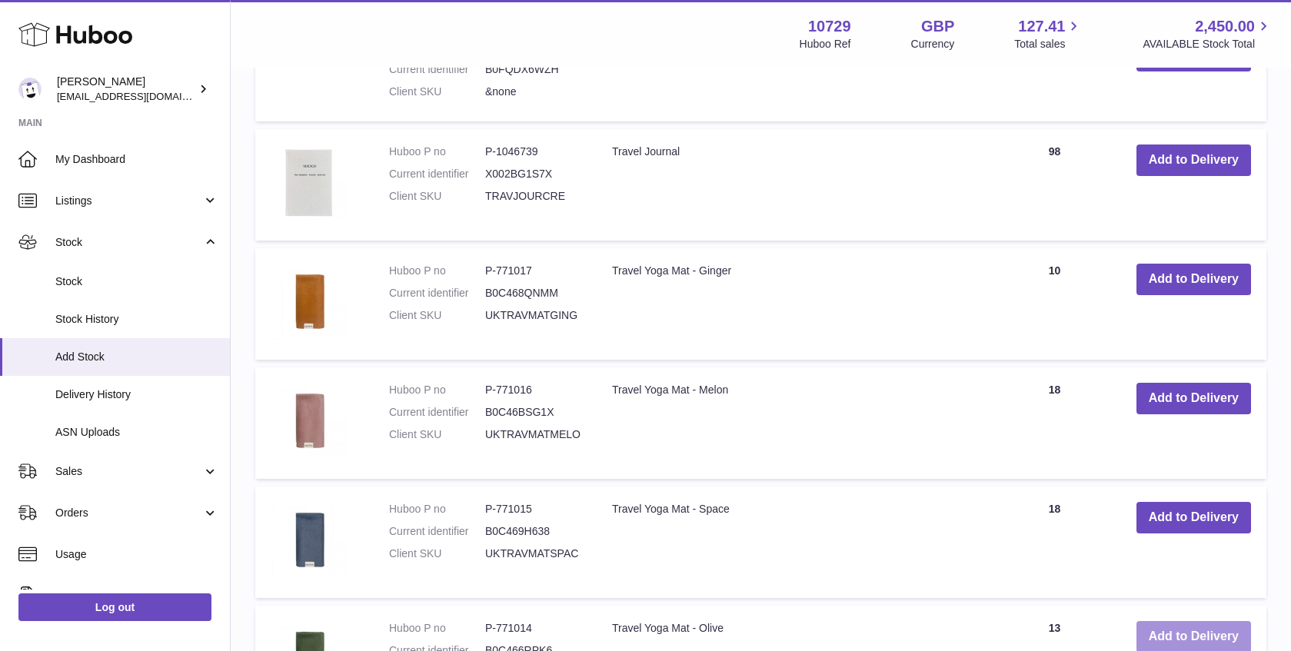
scroll to position [1074, 0]
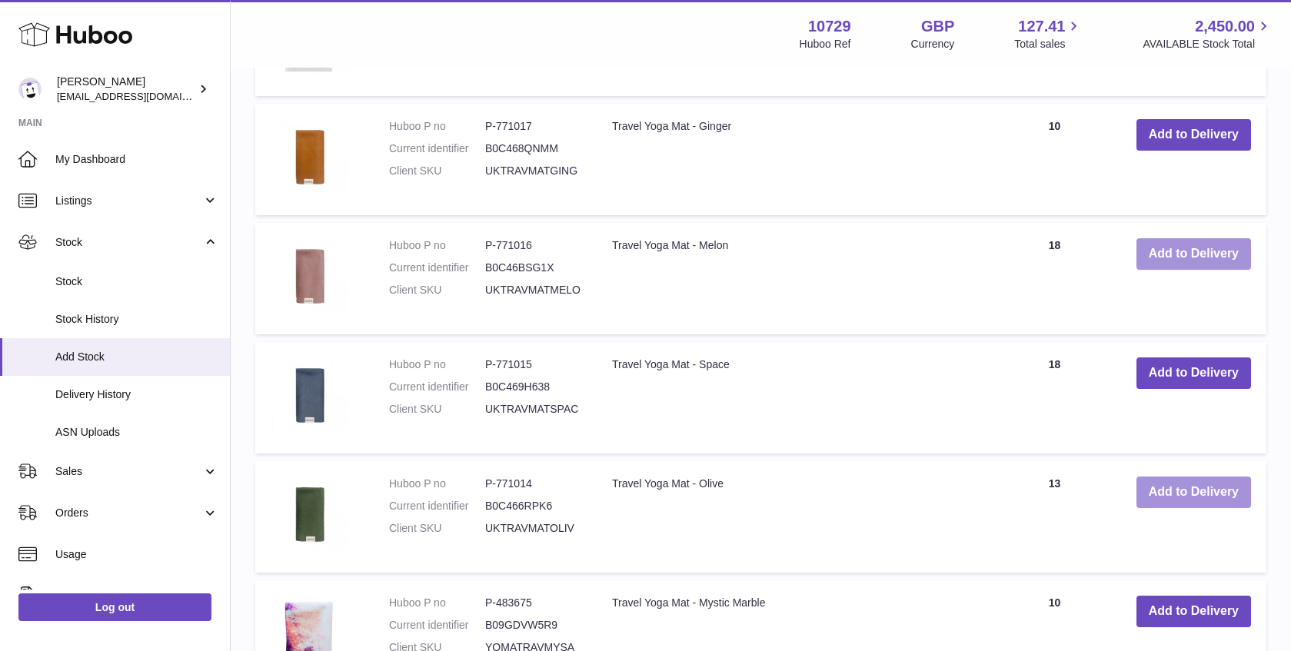
click at [1185, 255] on button "Add to Delivery" at bounding box center [1194, 254] width 115 height 32
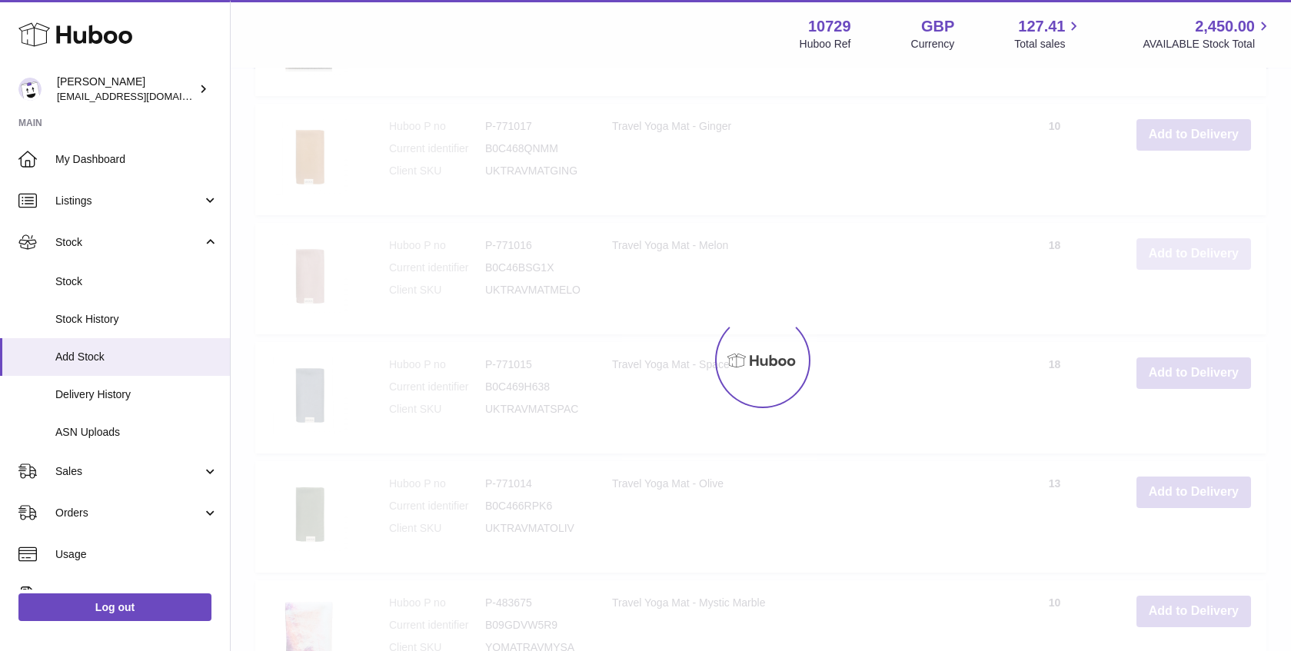
scroll to position [1194, 0]
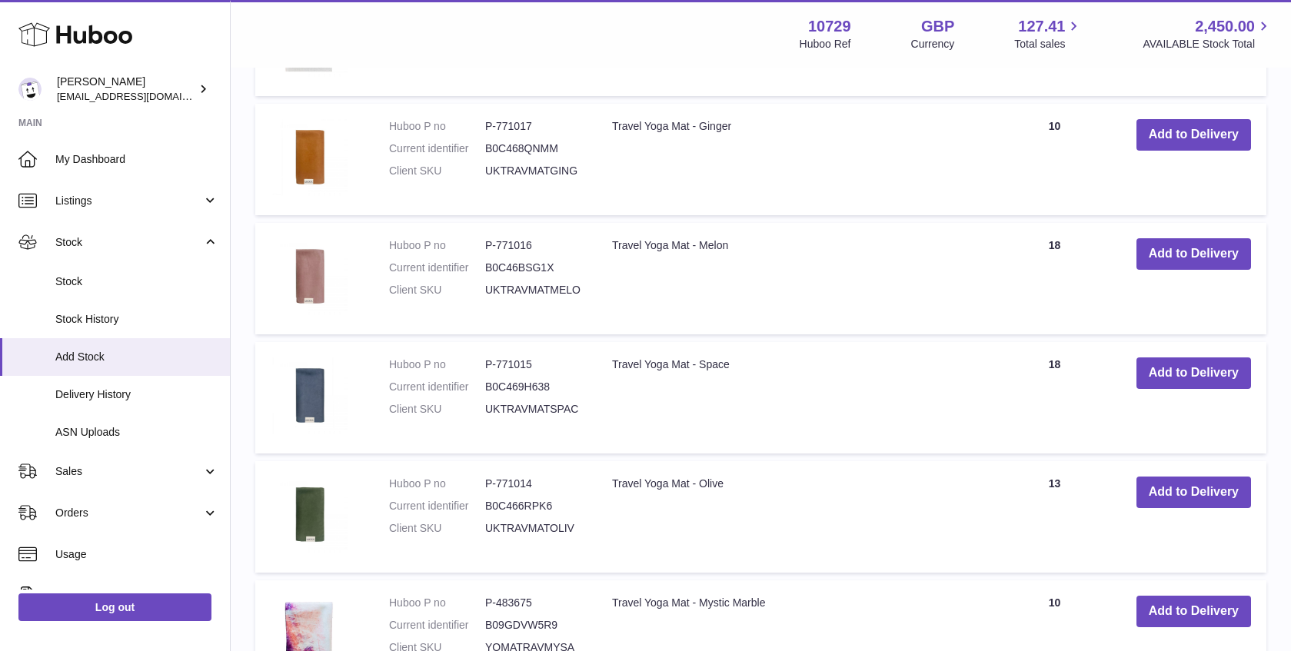
click at [1197, 151] on td "Add to Delivery" at bounding box center [1193, 160] width 145 height 112
click at [1187, 135] on button "Add to Delivery" at bounding box center [1194, 135] width 115 height 32
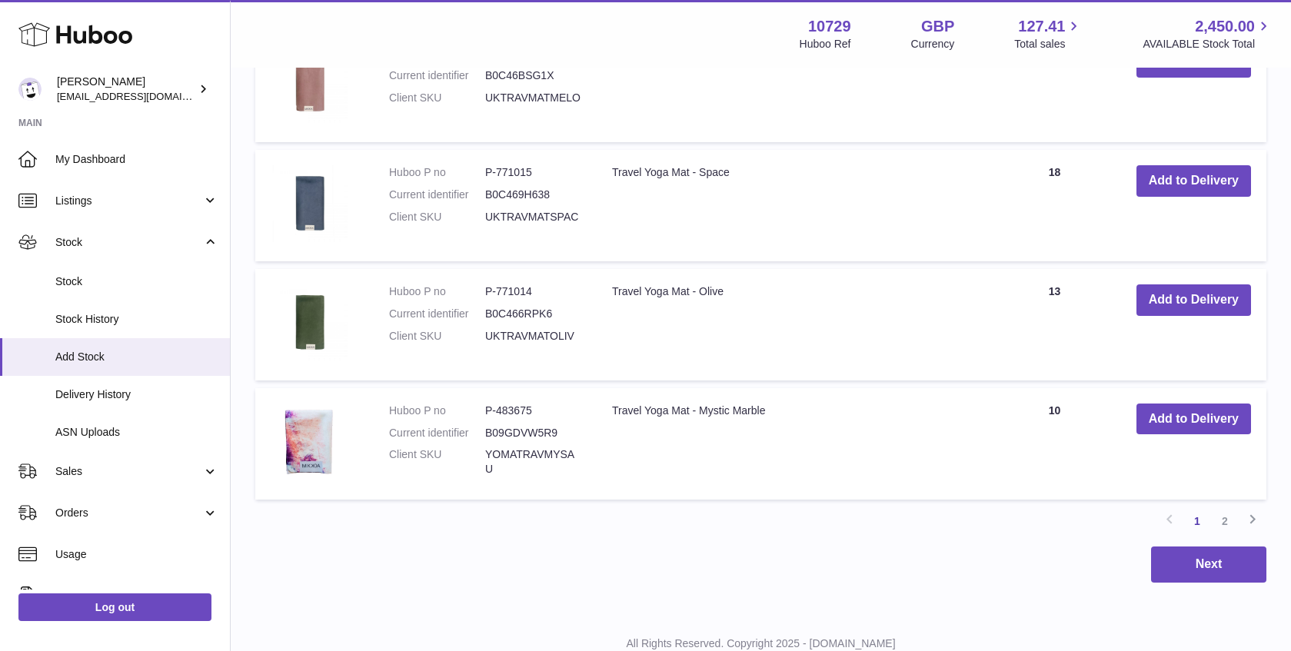
scroll to position [1558, 0]
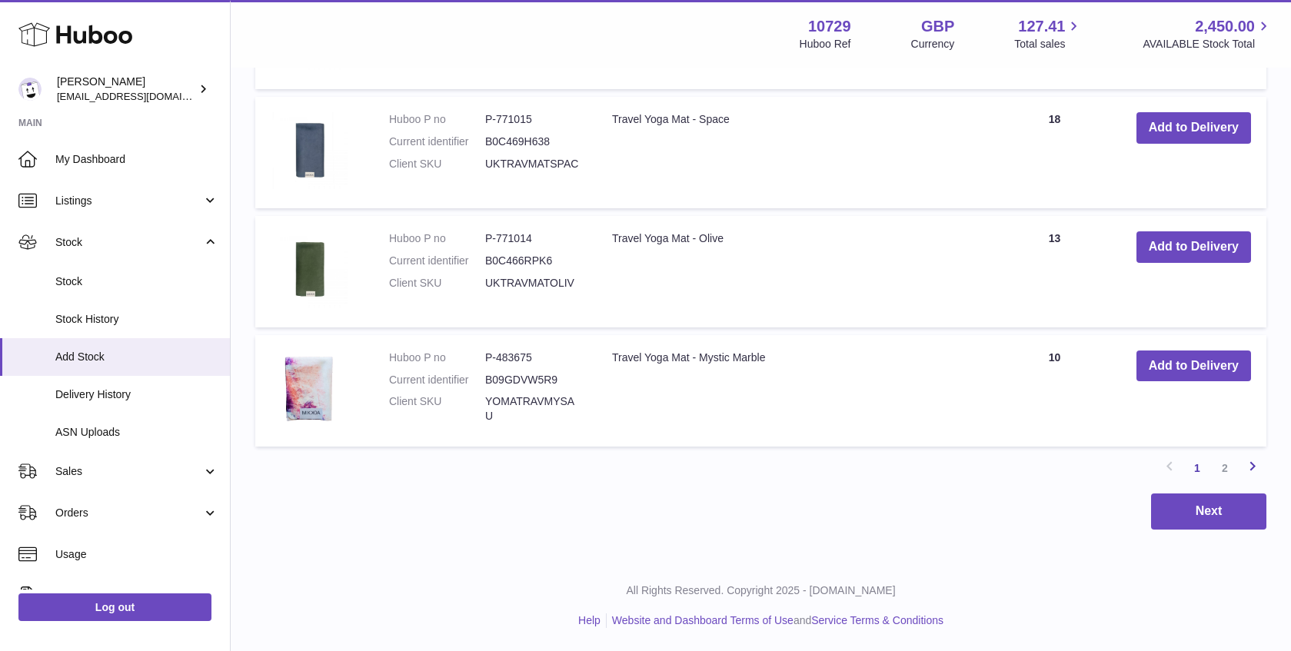
click at [1247, 468] on icon at bounding box center [1253, 466] width 18 height 19
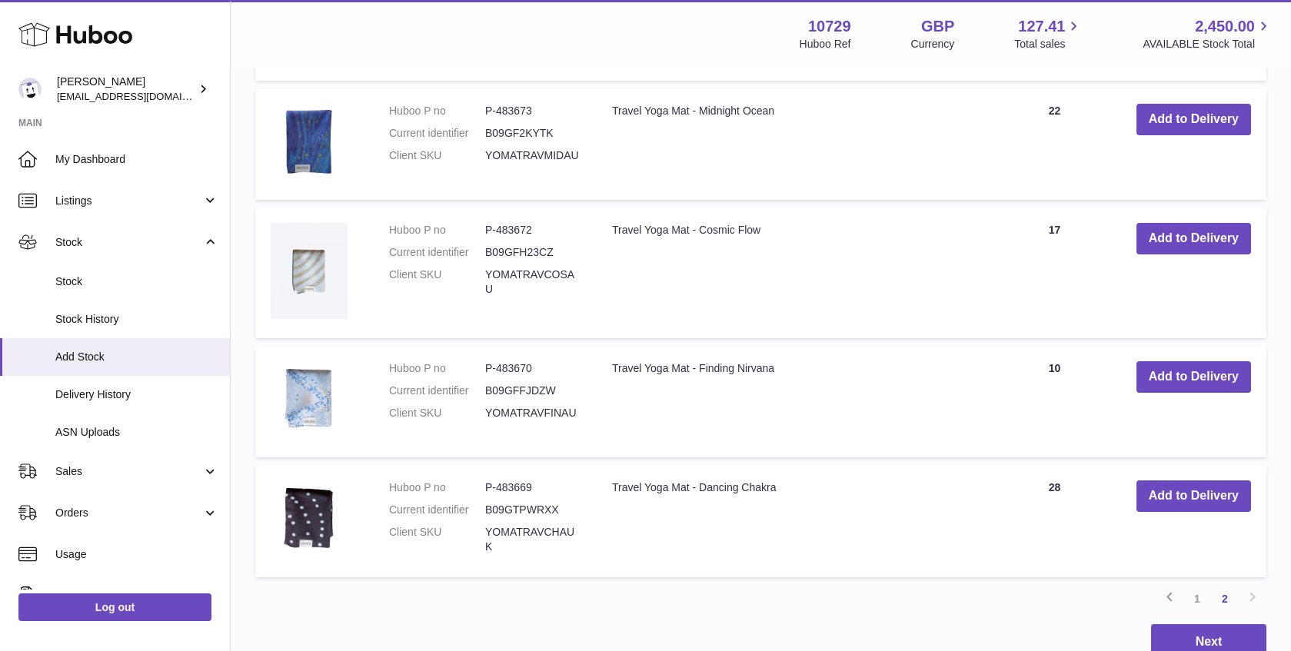
scroll to position [926, 0]
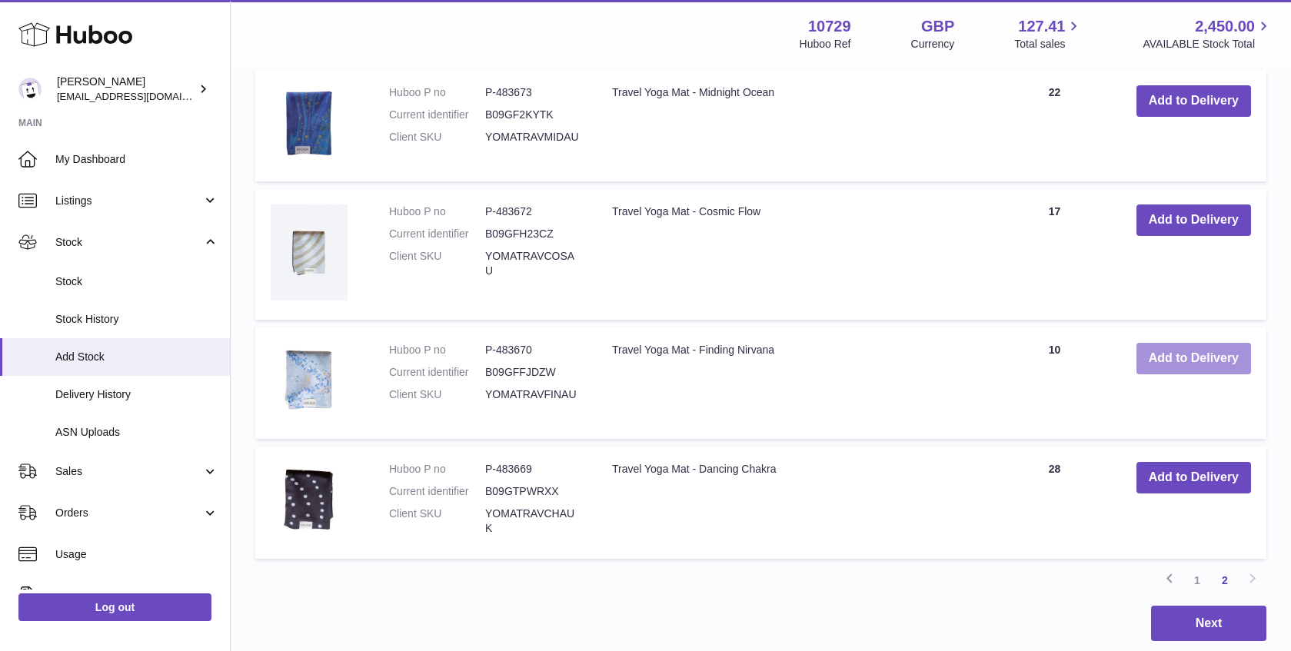
click at [1169, 360] on button "Add to Delivery" at bounding box center [1194, 359] width 115 height 32
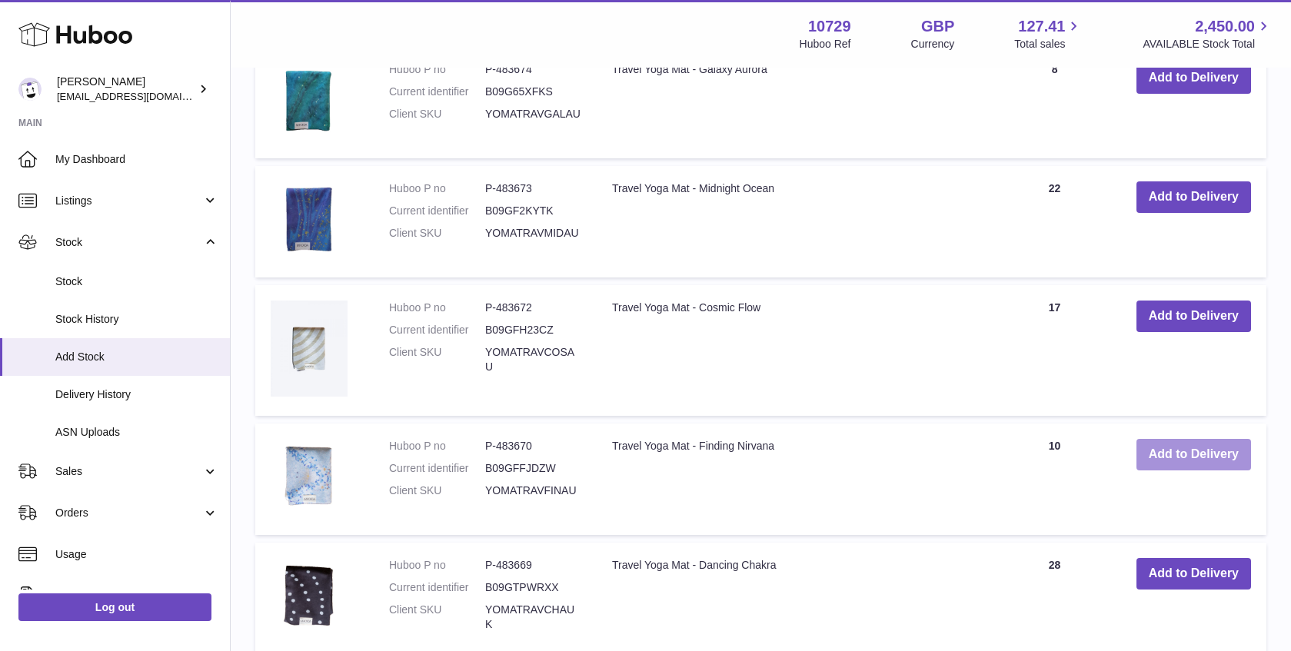
scroll to position [913, 0]
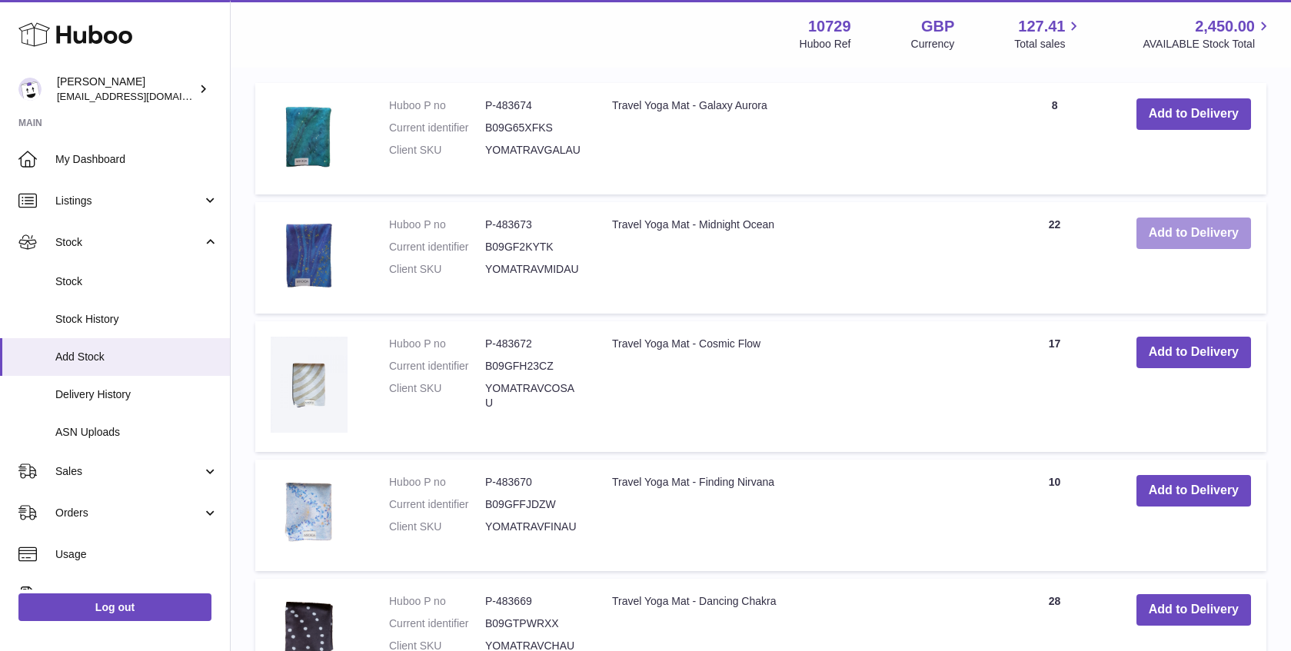
click at [1181, 225] on button "Add to Delivery" at bounding box center [1194, 234] width 115 height 32
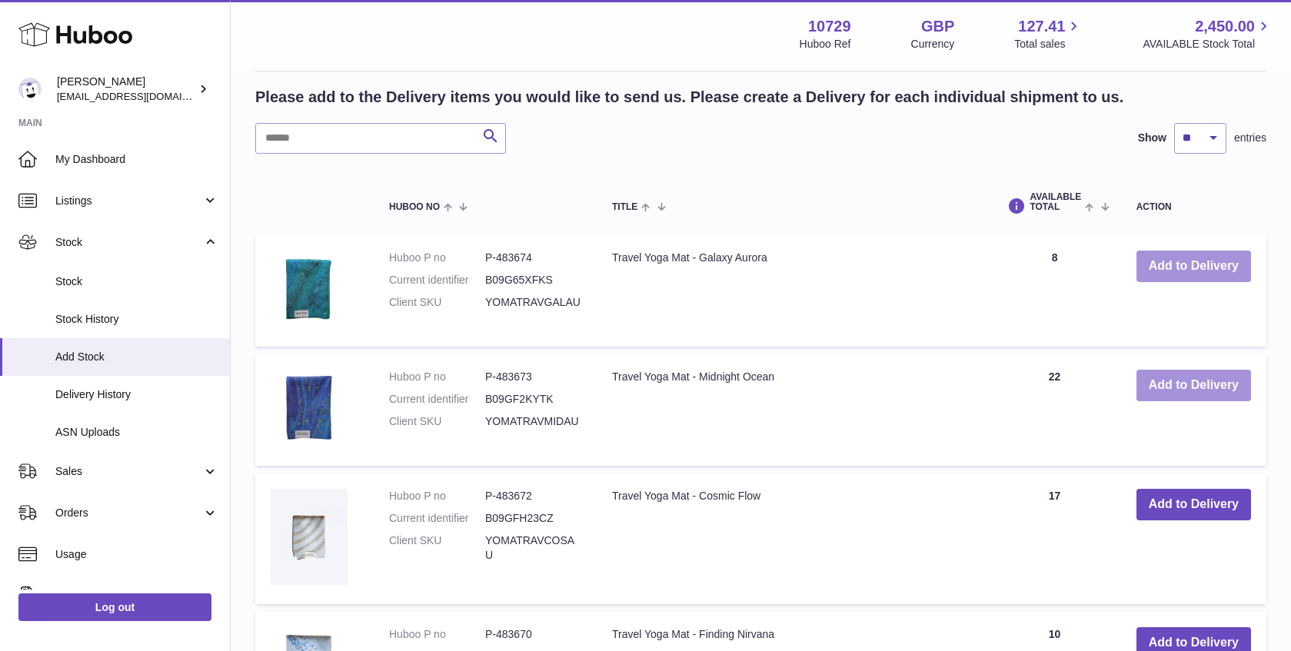
scroll to position [842, 0]
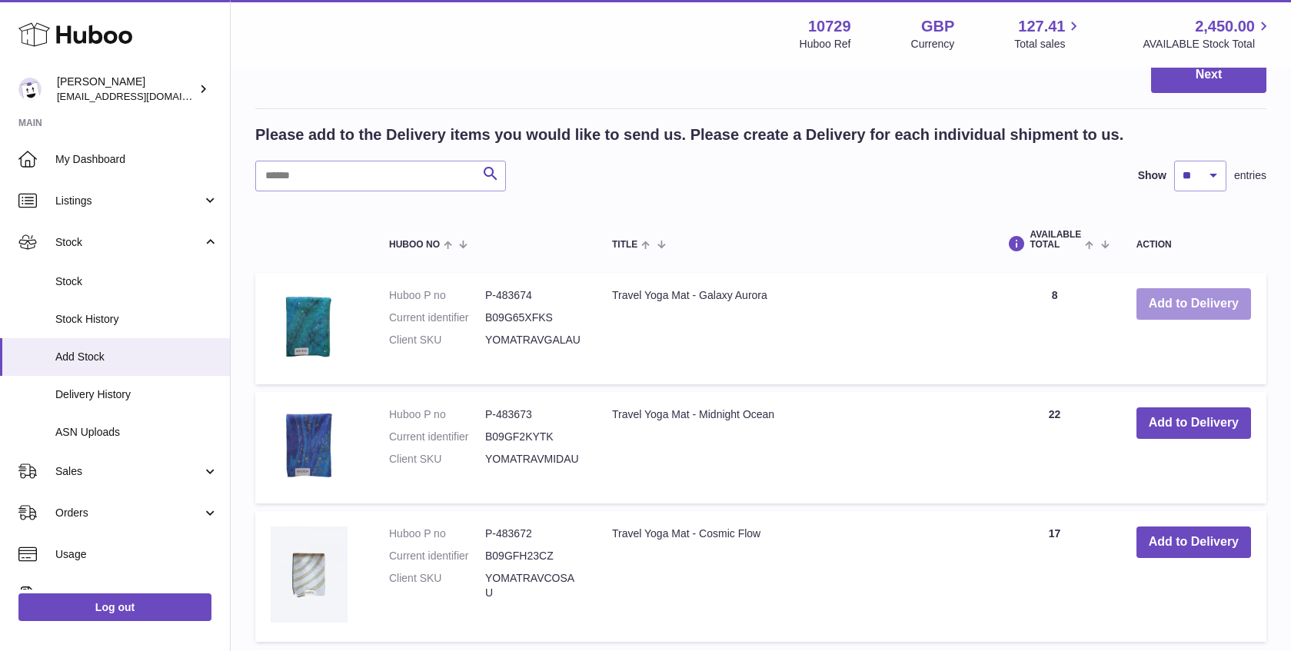
click at [1180, 292] on button "Add to Delivery" at bounding box center [1194, 304] width 115 height 32
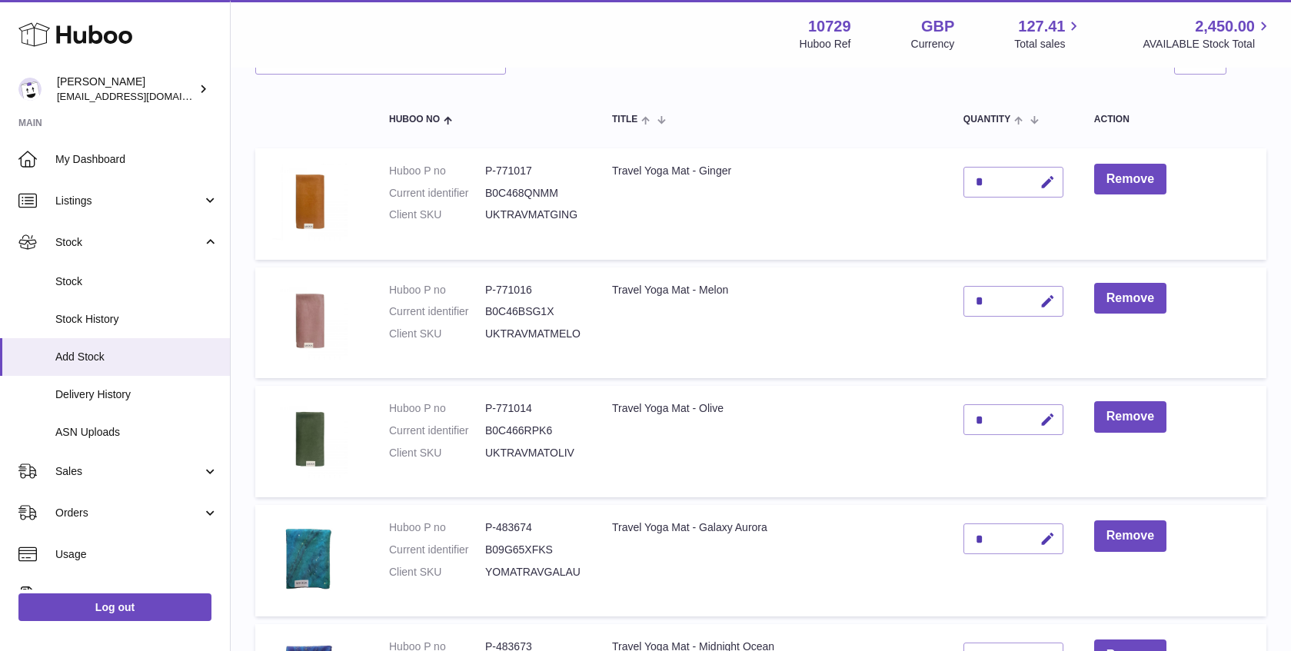
scroll to position [0, 0]
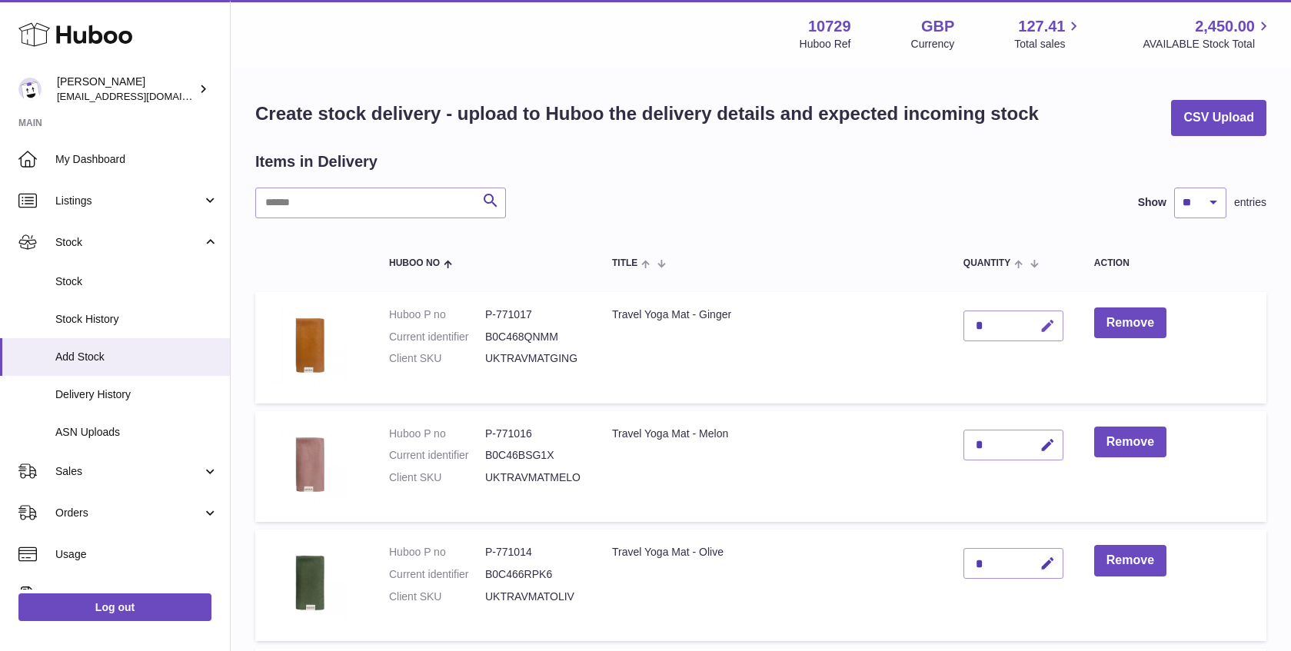
click at [1047, 318] on icon "button" at bounding box center [1048, 326] width 16 height 16
type input "**"
click at [1054, 324] on icon "submit" at bounding box center [1048, 326] width 14 height 14
click at [1044, 443] on icon "button" at bounding box center [1048, 446] width 16 height 16
type input "**"
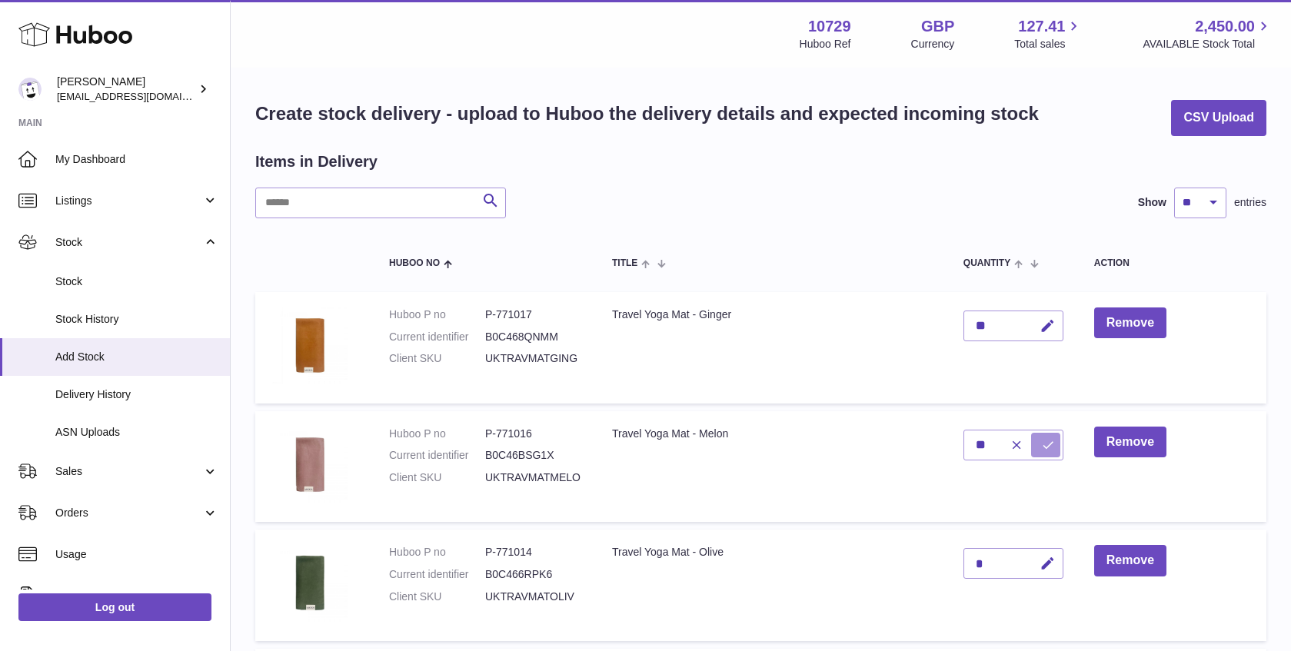
click at [1047, 440] on icon "submit" at bounding box center [1048, 445] width 14 height 14
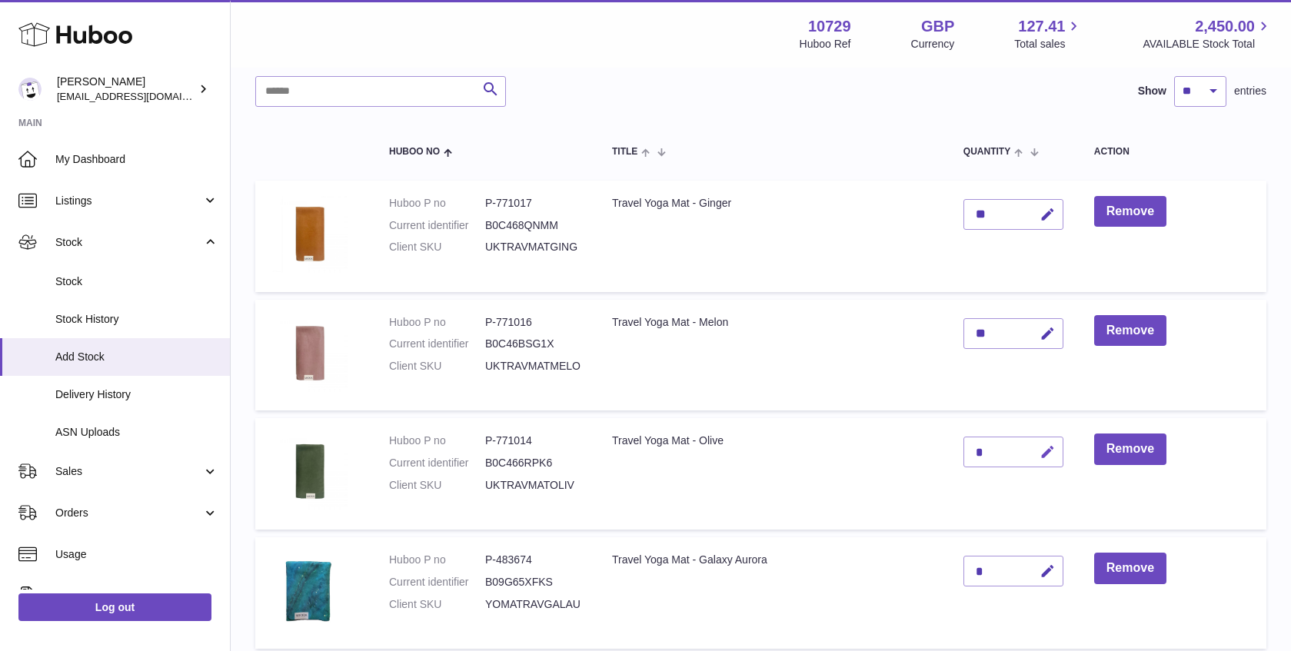
scroll to position [120, 0]
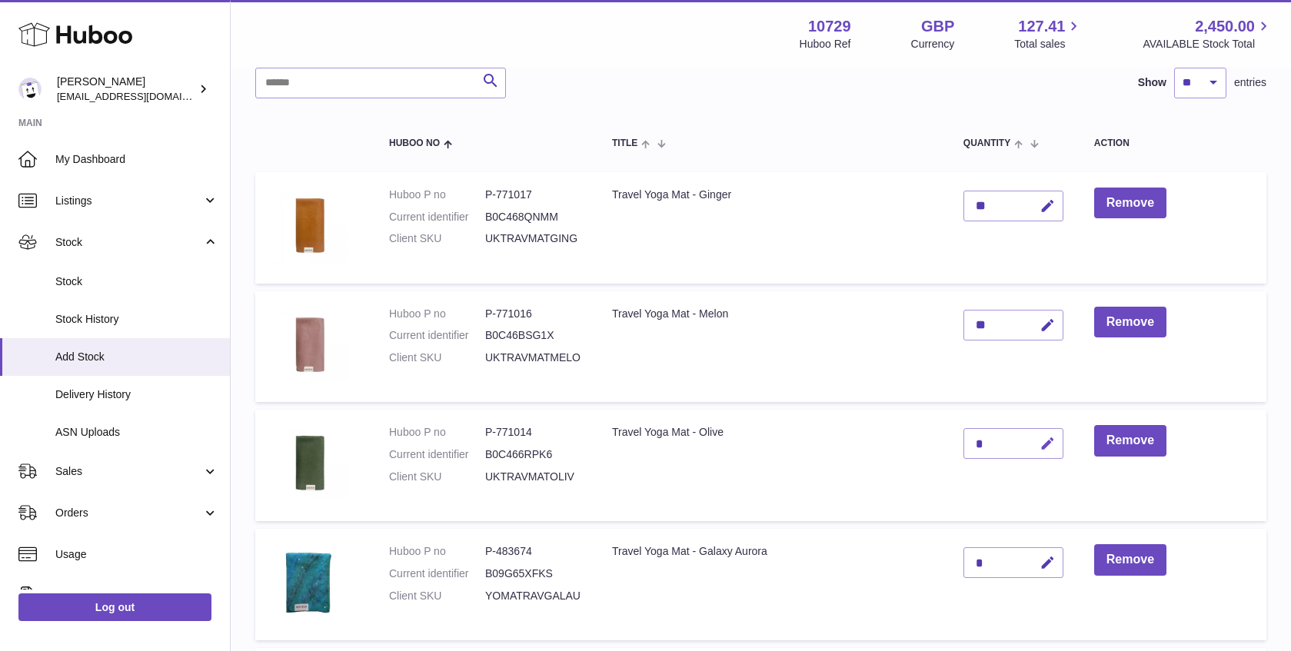
click at [1041, 436] on icon "button" at bounding box center [1048, 444] width 16 height 16
type input "**"
click at [1049, 441] on icon "submit" at bounding box center [1048, 444] width 14 height 14
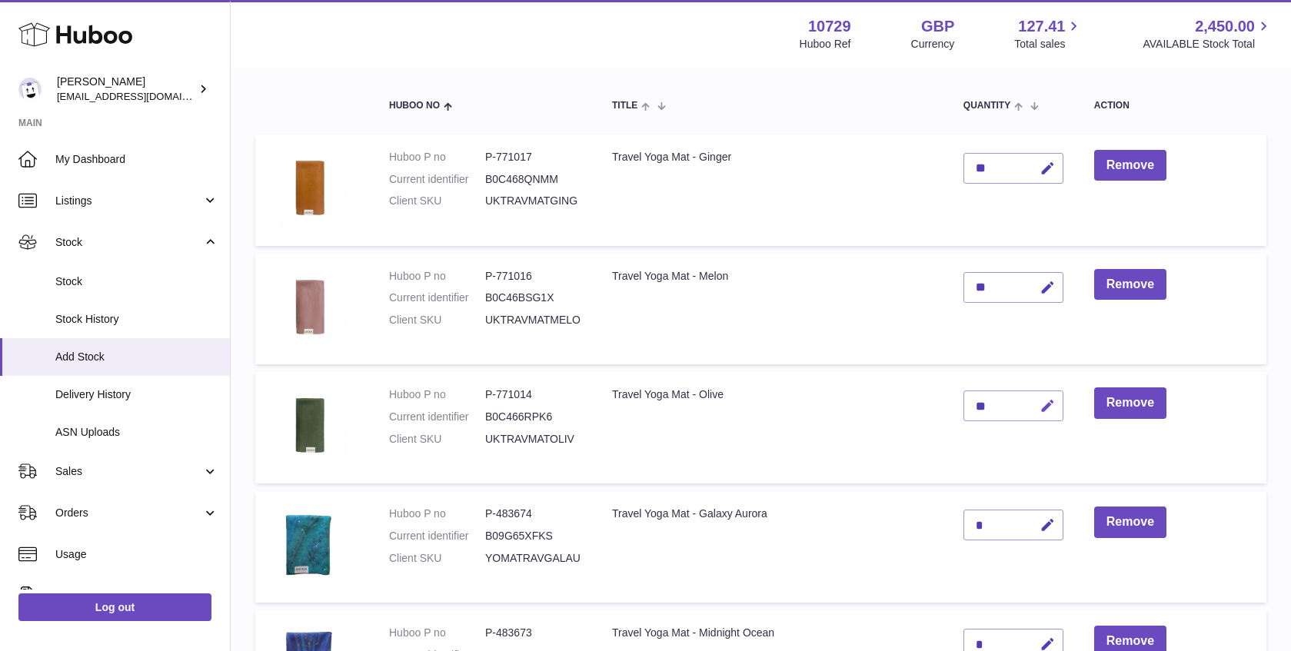
scroll to position [236, 0]
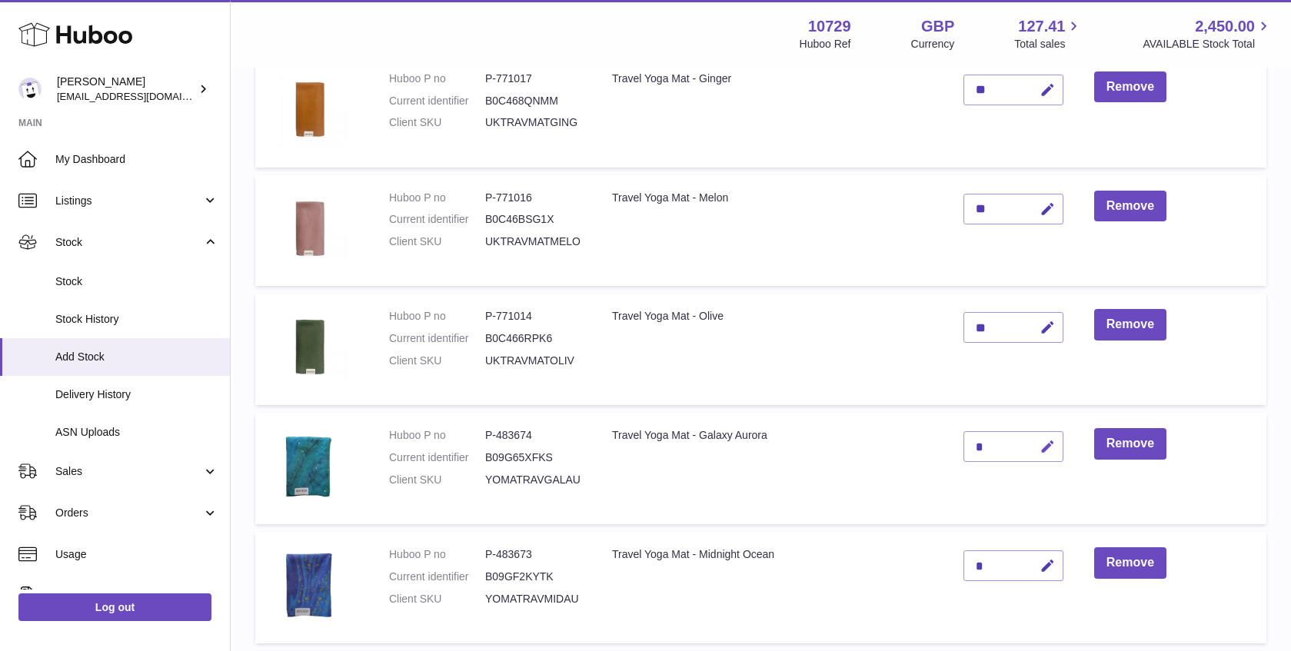
click at [1044, 456] on button "button" at bounding box center [1045, 447] width 36 height 32
type input "**"
click at [1046, 442] on icon "submit" at bounding box center [1048, 447] width 14 height 14
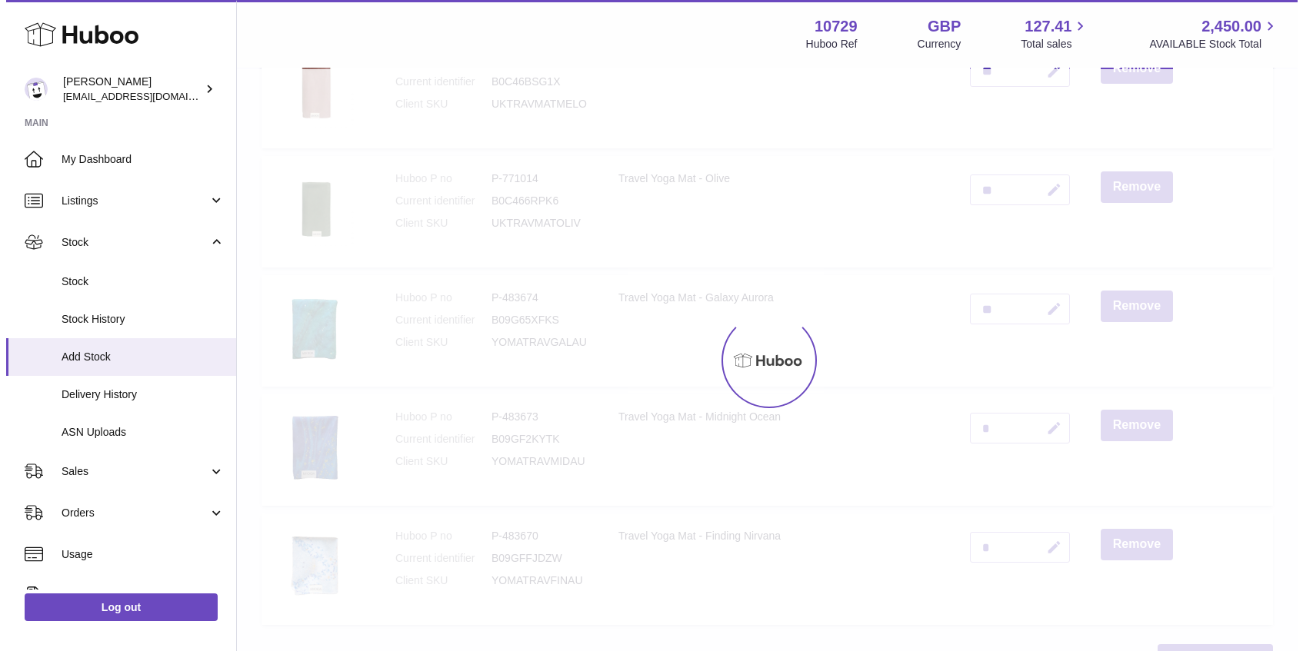
scroll to position [428, 0]
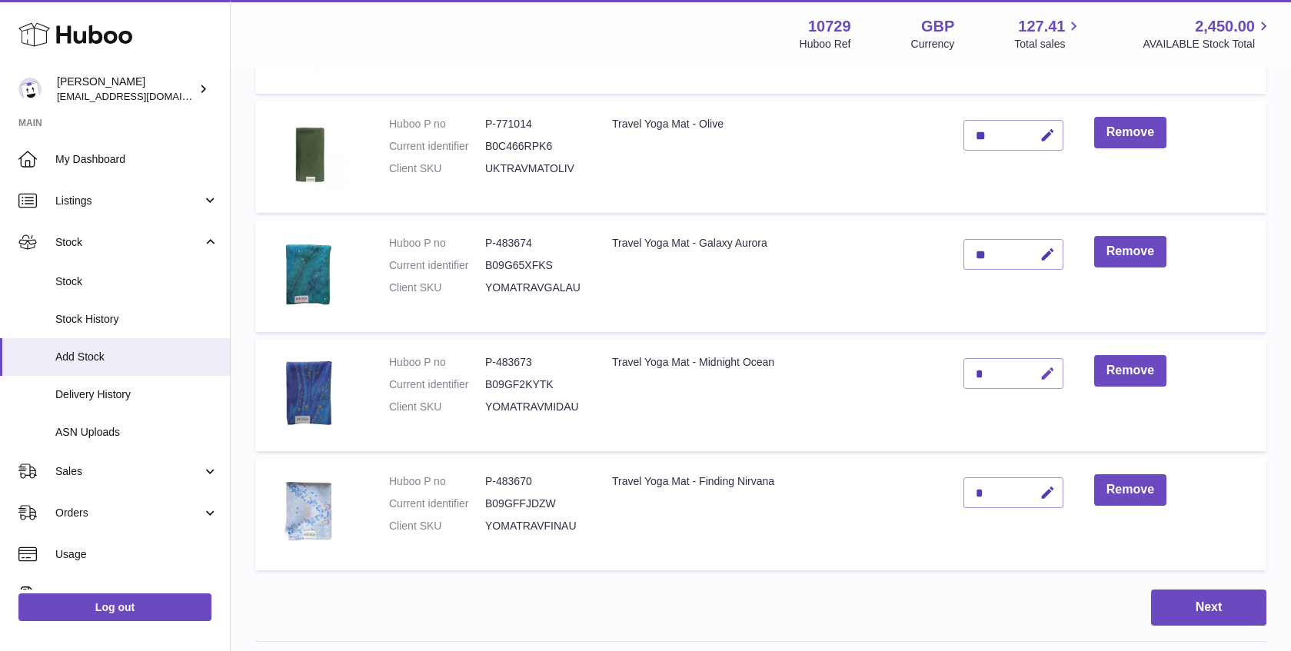
click at [1048, 378] on icon "button" at bounding box center [1048, 374] width 16 height 16
type input "**"
click at [1052, 368] on icon "submit" at bounding box center [1048, 374] width 14 height 14
click at [1049, 488] on icon "button" at bounding box center [1048, 493] width 16 height 16
type input "**"
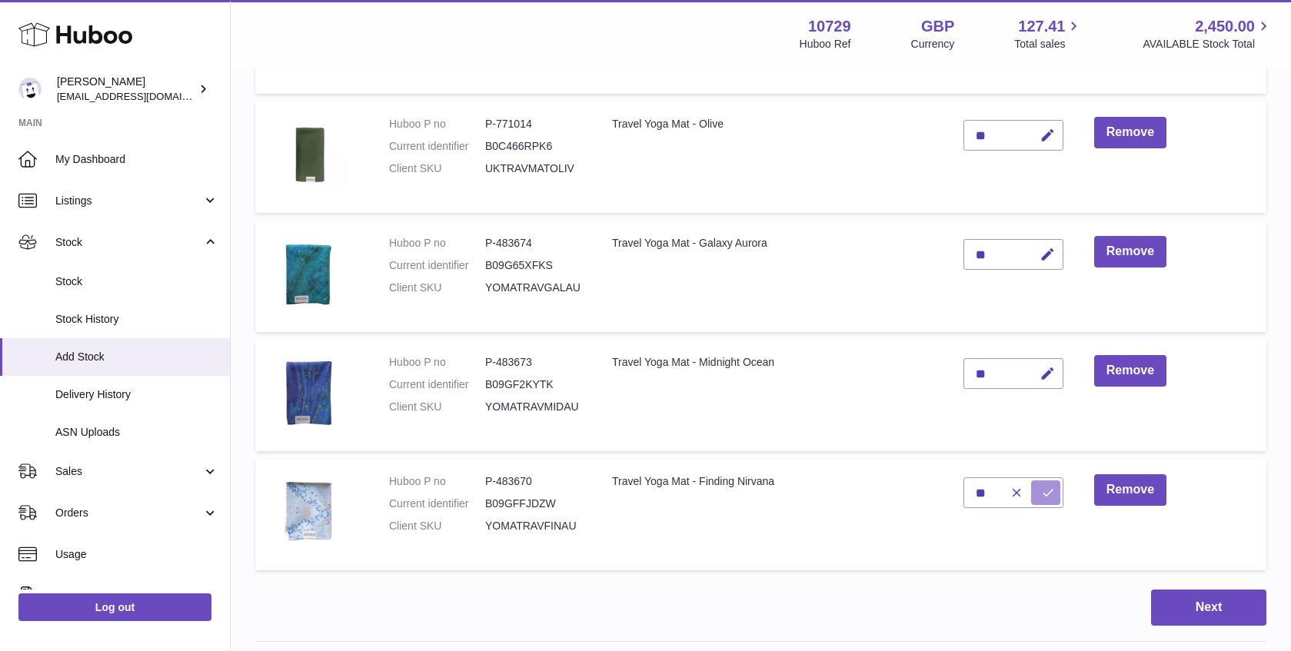
click at [1042, 498] on icon "submit" at bounding box center [1048, 493] width 14 height 14
click at [1172, 601] on button "Next" at bounding box center [1208, 608] width 115 height 36
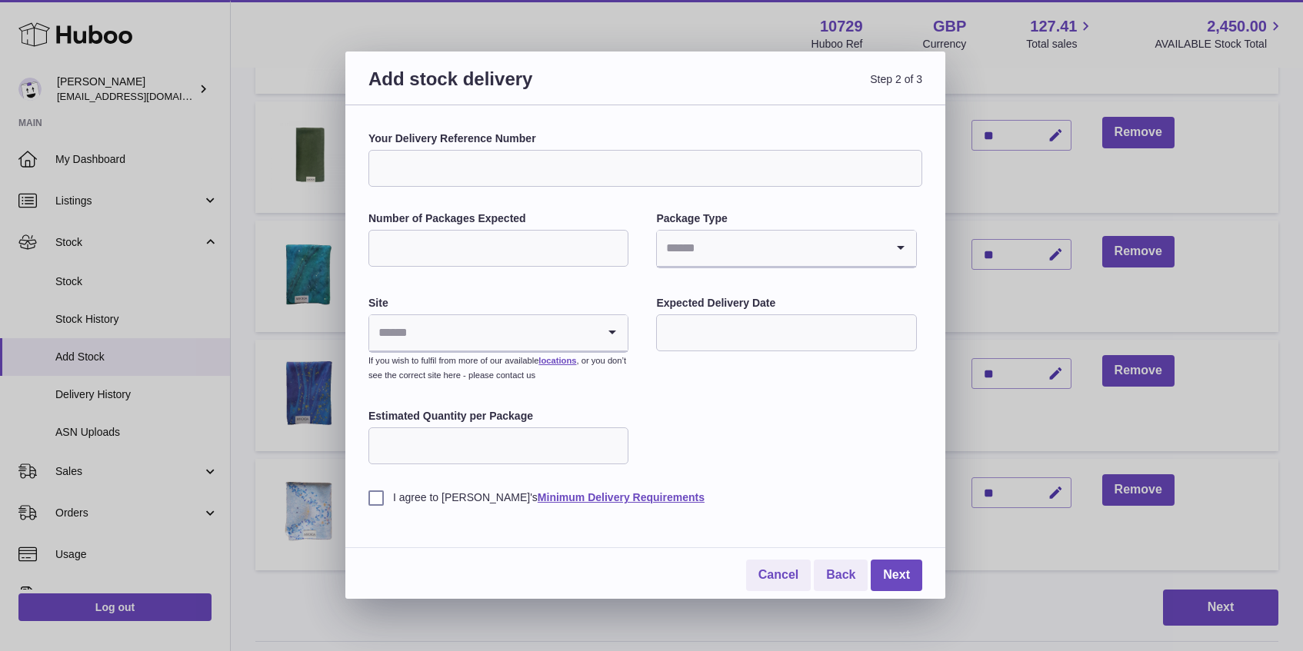
click at [485, 169] on input "Your Delivery Reference Number" at bounding box center [645, 168] width 554 height 37
type input "******"
click at [493, 255] on input "Number of Packages Expected" at bounding box center [498, 248] width 260 height 37
type input "*"
click at [751, 245] on input "Search for option" at bounding box center [771, 248] width 228 height 35
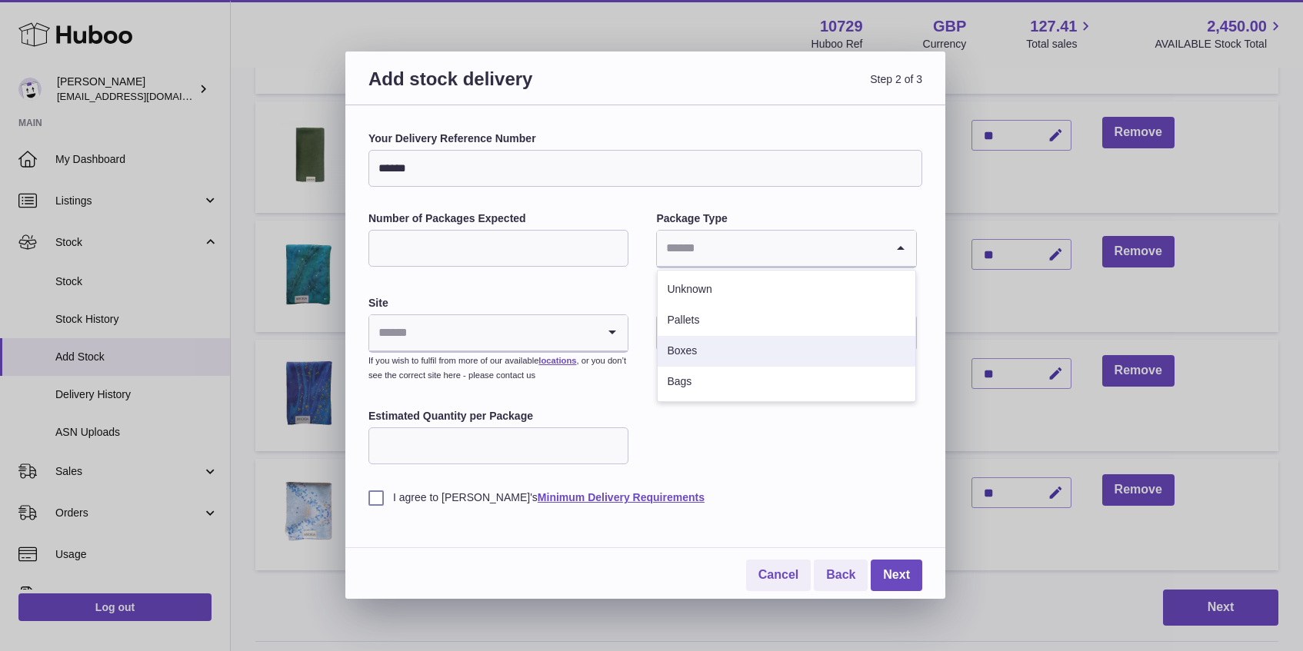
click at [739, 344] on li "Boxes" at bounding box center [786, 351] width 257 height 31
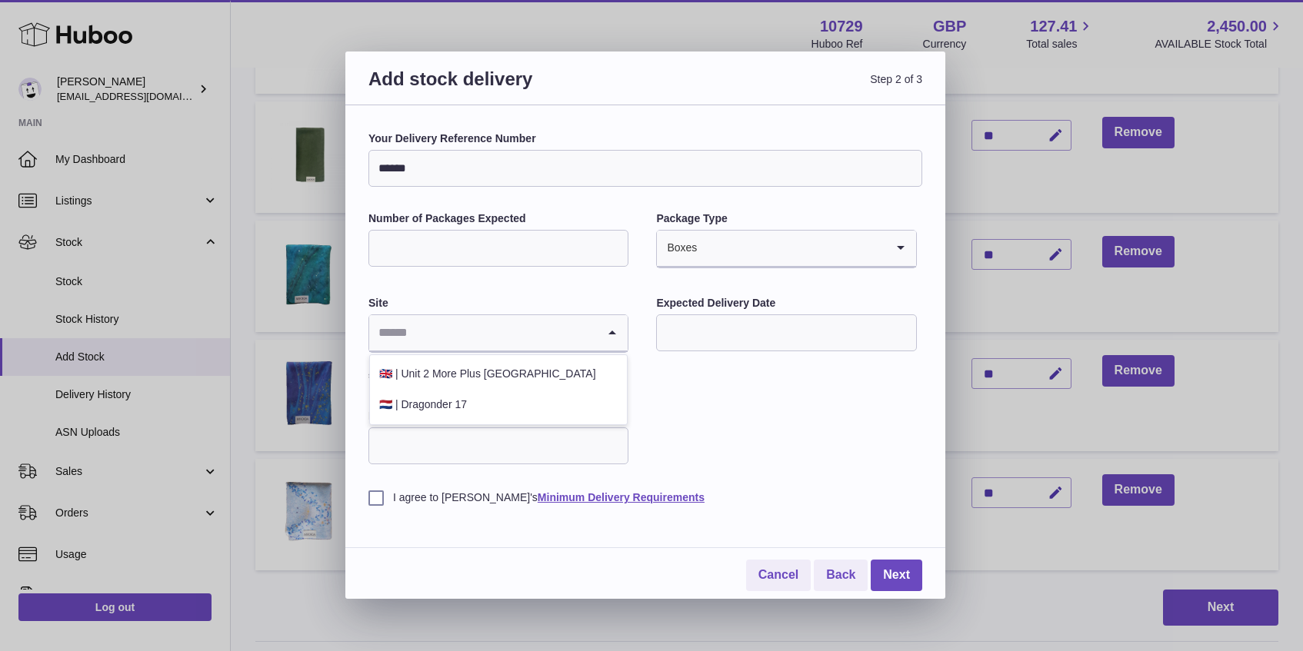
click at [587, 328] on input "Search for option" at bounding box center [483, 332] width 228 height 35
click at [534, 403] on li "🇳🇱 | Dragonder 17" at bounding box center [498, 405] width 257 height 31
click at [719, 335] on input "text" at bounding box center [786, 333] width 260 height 37
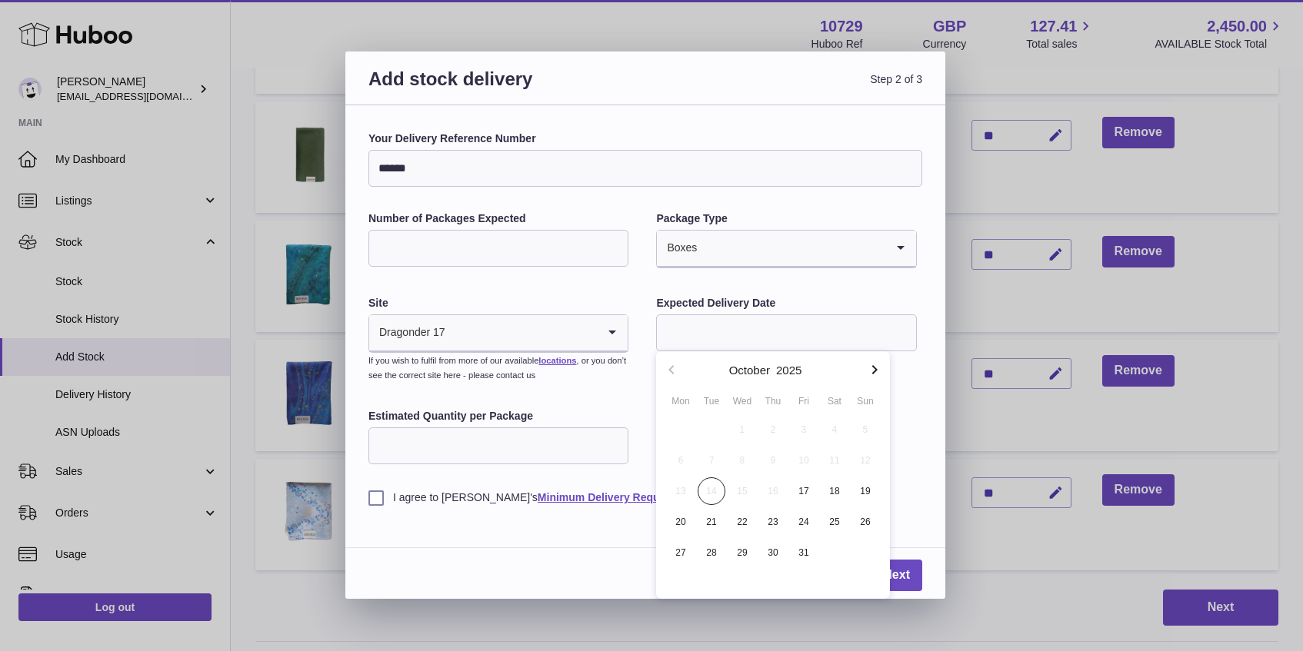
click at [871, 371] on icon "button" at bounding box center [874, 370] width 18 height 18
click at [870, 371] on icon "button" at bounding box center [874, 370] width 18 height 18
click at [679, 425] on span "1" at bounding box center [681, 430] width 28 height 28
type input "**********"
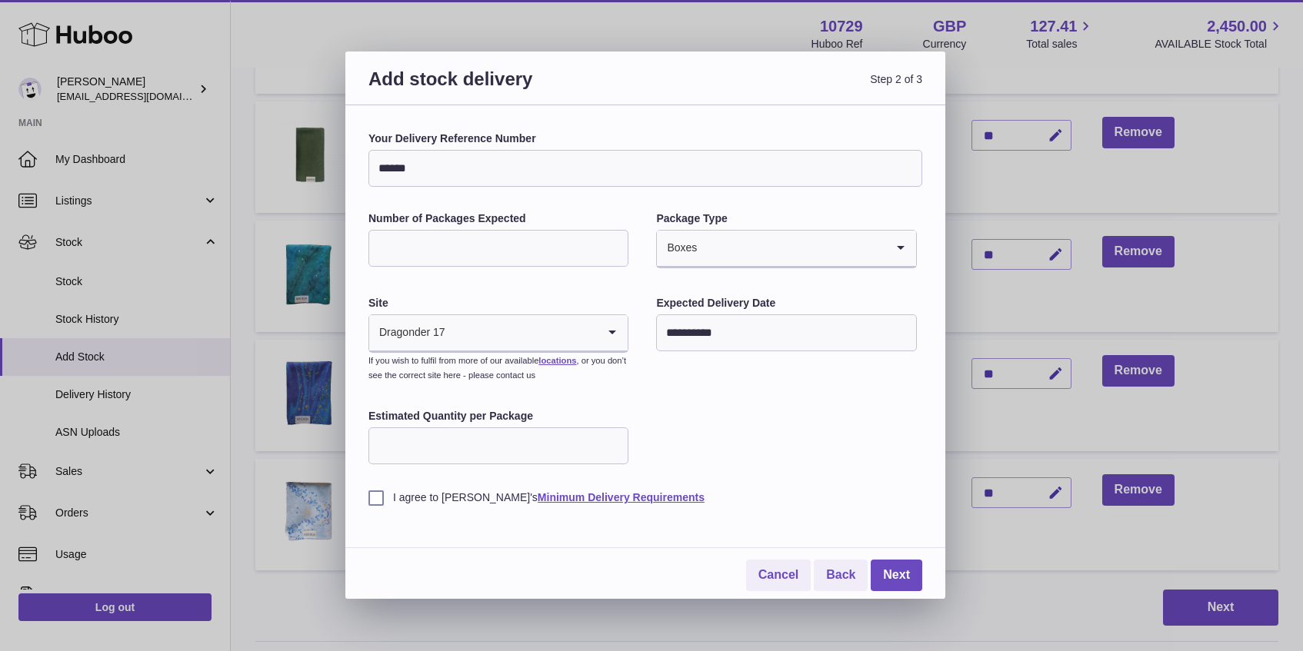
click at [569, 449] on input "Estimated Quantity per Package" at bounding box center [498, 446] width 260 height 37
type input "**"
click at [380, 498] on label "I agree to [PERSON_NAME]'s Minimum Delivery Requirements" at bounding box center [645, 498] width 554 height 15
click at [903, 574] on link "Next" at bounding box center [897, 576] width 52 height 32
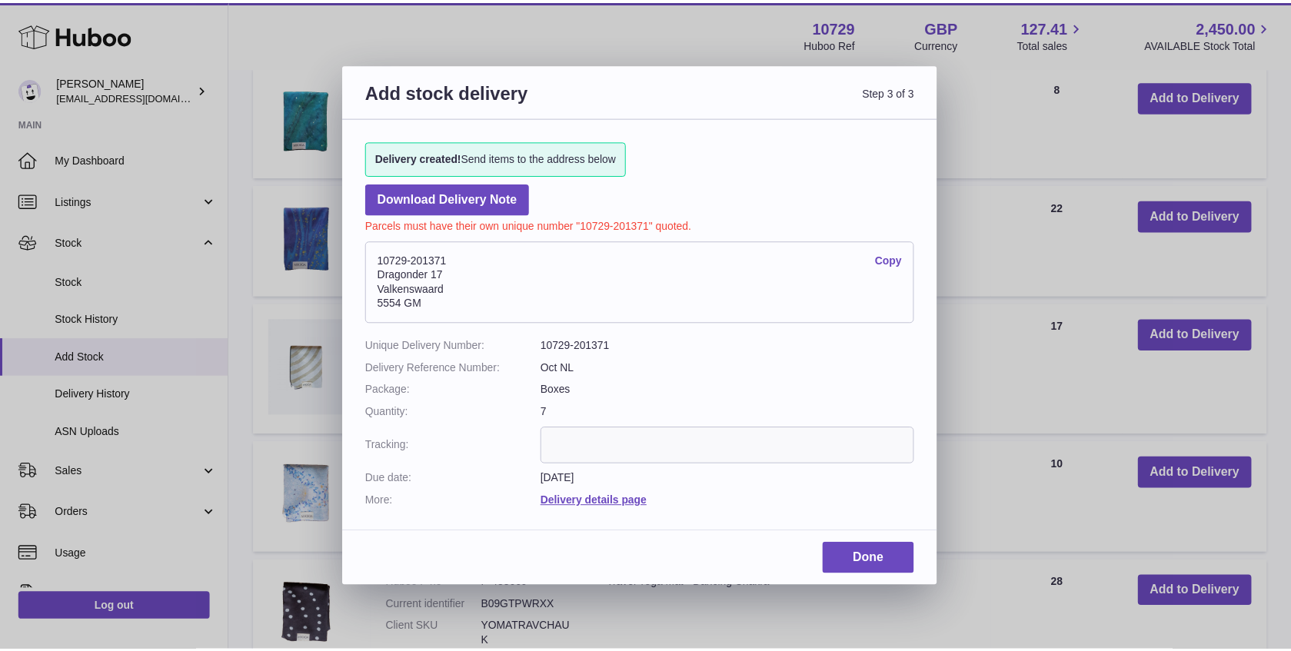
scroll to position [378, 0]
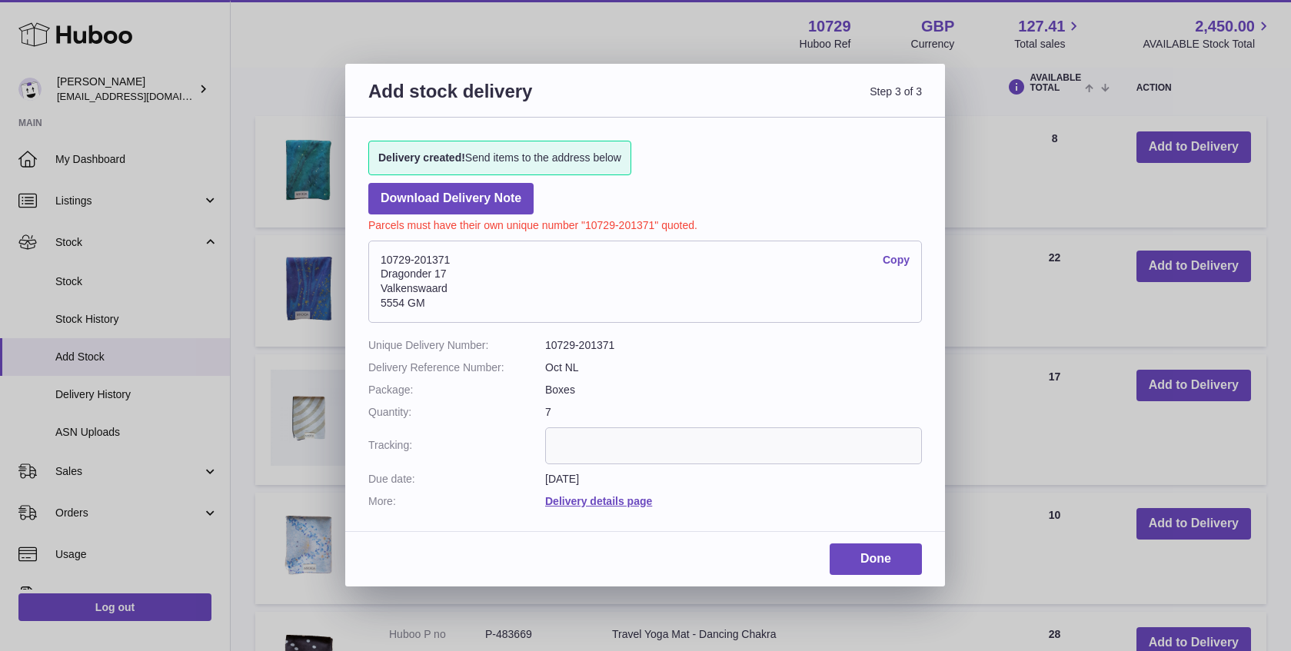
click at [896, 258] on link "Copy" at bounding box center [896, 260] width 27 height 15
click at [691, 38] on div "Add stock delivery Step 3 of 3 Delivery created! Send items to the address belo…" at bounding box center [645, 325] width 1291 height 651
